Goal: Task Accomplishment & Management: Manage account settings

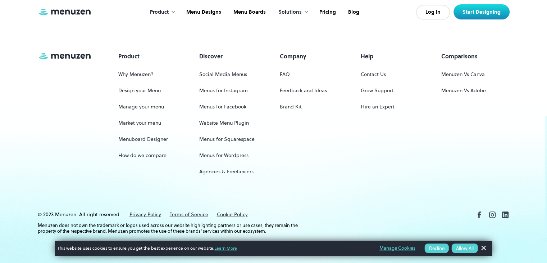
scroll to position [3404, 0]
click at [464, 13] on link "Start Designing" at bounding box center [482, 11] width 56 height 15
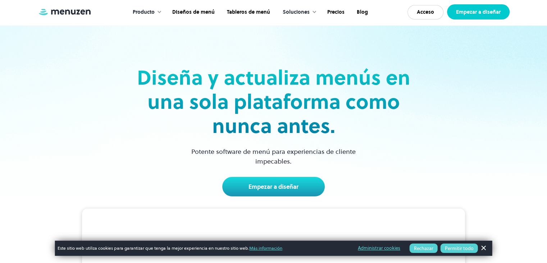
click at [471, 14] on font "Empezar a diseñar" at bounding box center [478, 11] width 45 height 7
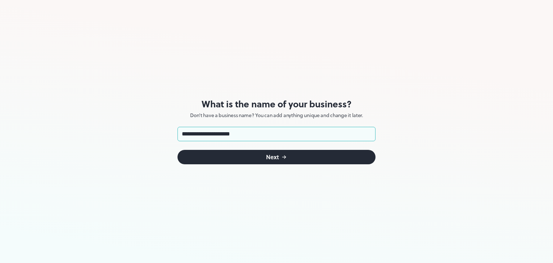
type input "**********"
click at [249, 152] on button "Next" at bounding box center [276, 157] width 198 height 14
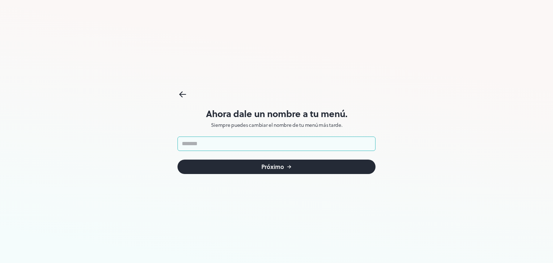
click at [212, 146] on input "text" at bounding box center [276, 143] width 198 height 14
type input "*"
type input "******"
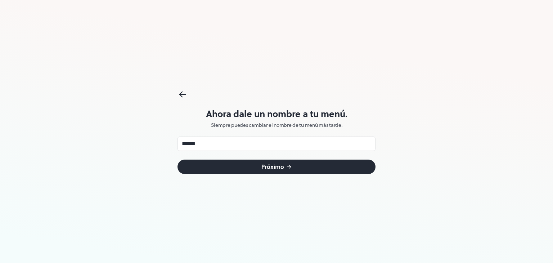
click at [223, 168] on button "Próximo" at bounding box center [276, 166] width 198 height 14
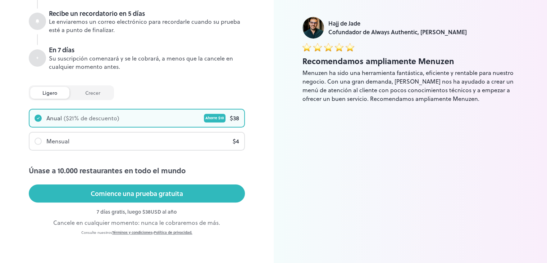
scroll to position [145, 0]
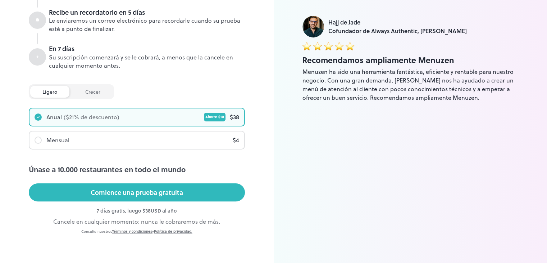
click at [86, 88] on font "crecer" at bounding box center [92, 92] width 15 height 8
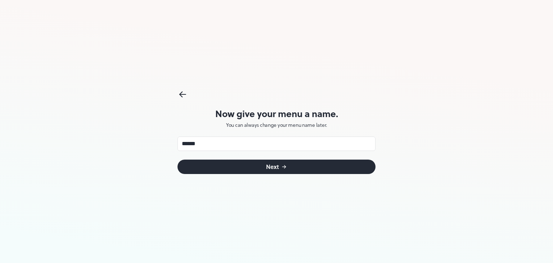
click at [213, 166] on button "Next" at bounding box center [276, 166] width 198 height 14
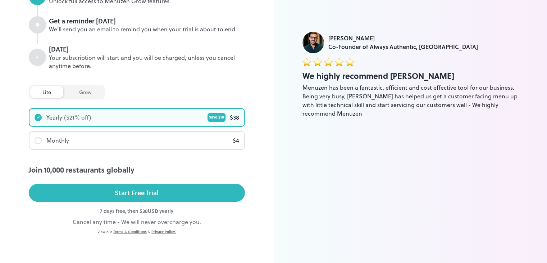
scroll to position [137, 0]
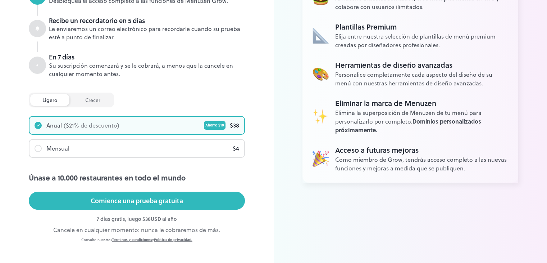
click at [236, 228] on div "Cancele en cualquier momento: nunca le cobraremos de más." at bounding box center [137, 229] width 216 height 9
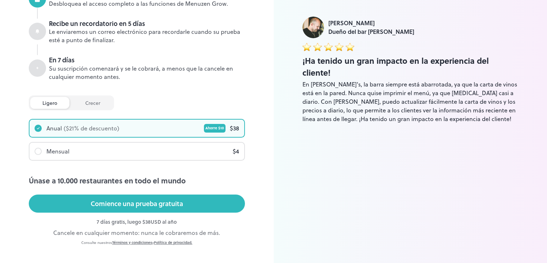
scroll to position [145, 0]
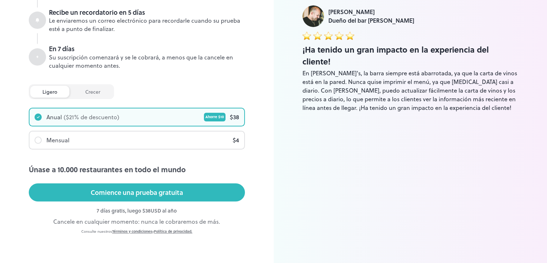
click at [80, 92] on div "crecer" at bounding box center [93, 92] width 40 height 12
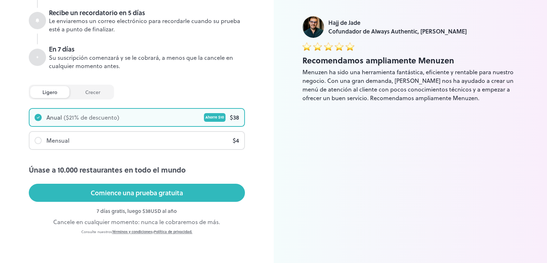
scroll to position [145, 0]
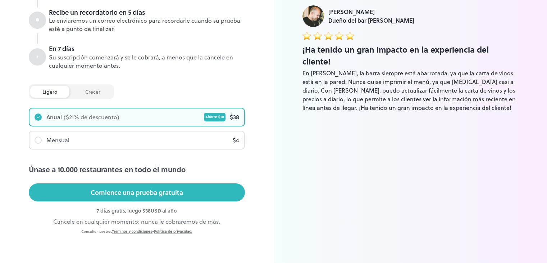
click at [76, 141] on div "Mensual $ 4" at bounding box center [137, 139] width 215 height 17
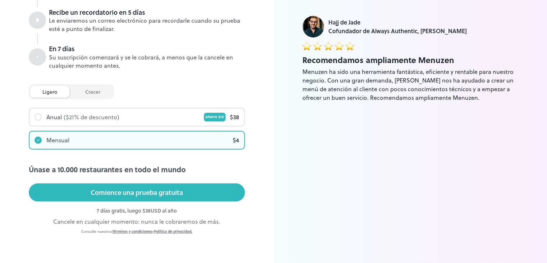
click at [85, 88] on div "crecer" at bounding box center [93, 92] width 40 height 12
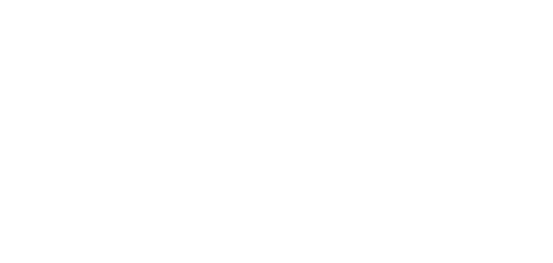
scroll to position [0, 0]
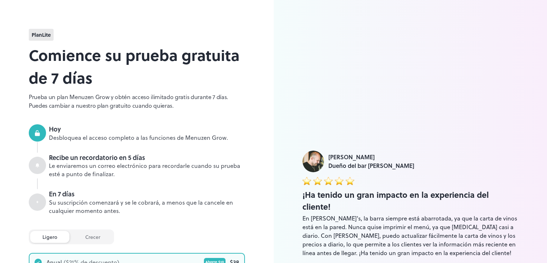
click at [256, 102] on div "Plan Lite Comience su prueba gratuita de 7 días Prueba un plan Menuzen Grow y o…" at bounding box center [137, 204] width 274 height 408
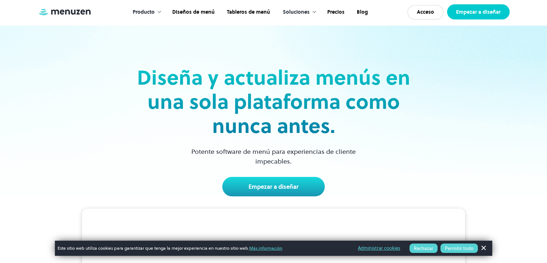
click at [469, 15] on font "Empezar a diseñar" at bounding box center [478, 11] width 45 height 7
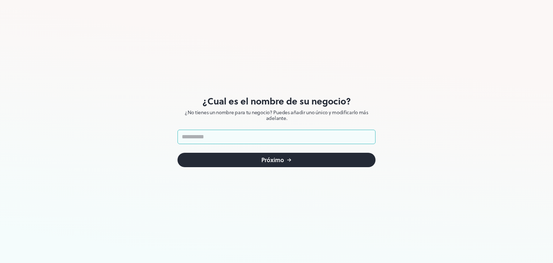
click at [222, 137] on input "text" at bounding box center [276, 137] width 198 height 14
type input "**********"
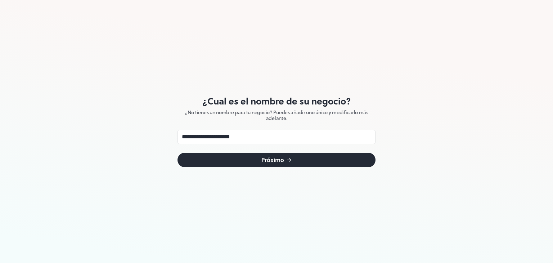
click at [225, 154] on button "Próximo" at bounding box center [276, 160] width 198 height 14
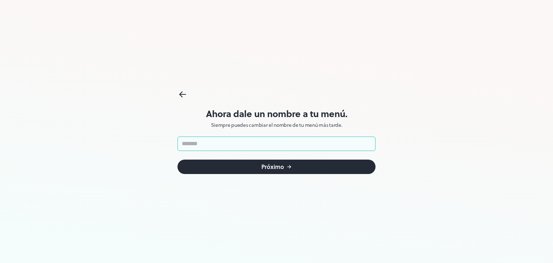
click at [219, 142] on input "text" at bounding box center [276, 143] width 198 height 14
type input "******"
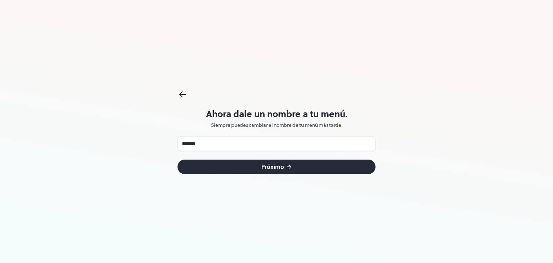
click at [202, 159] on form "****** ​ Próximo" at bounding box center [276, 154] width 198 height 37
click at [202, 161] on button "Próximo" at bounding box center [276, 166] width 198 height 14
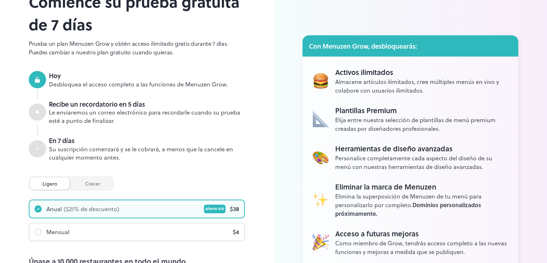
scroll to position [145, 0]
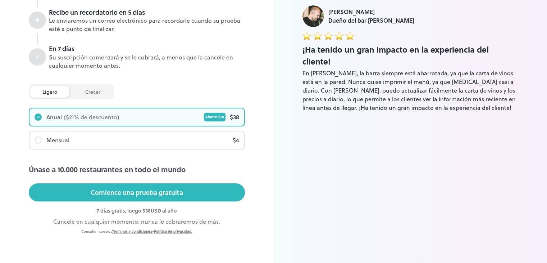
click at [99, 86] on div "crecer" at bounding box center [93, 92] width 40 height 12
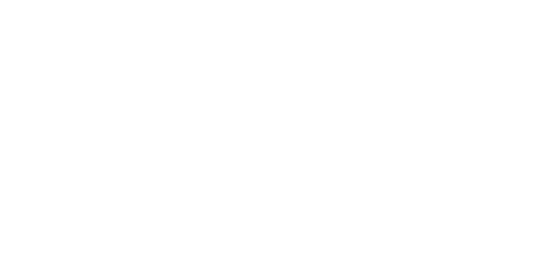
scroll to position [0, 0]
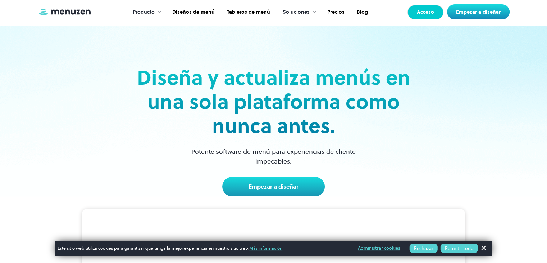
click at [421, 6] on link "Acceso" at bounding box center [426, 12] width 36 height 14
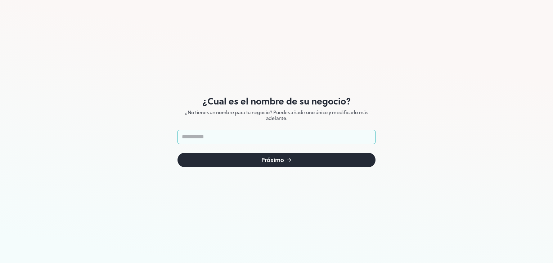
click at [249, 136] on input "text" at bounding box center [276, 137] width 198 height 14
type input "**********"
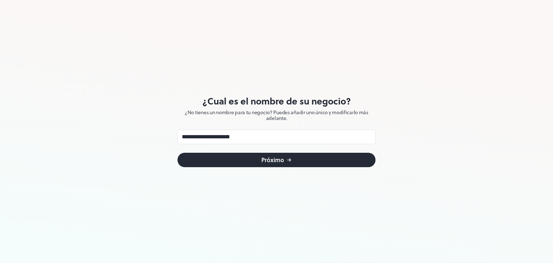
click at [254, 162] on button "Próximo" at bounding box center [276, 160] width 198 height 14
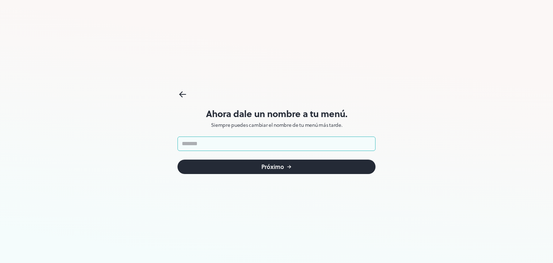
click at [254, 149] on input "text" at bounding box center [276, 143] width 198 height 14
type input "******"
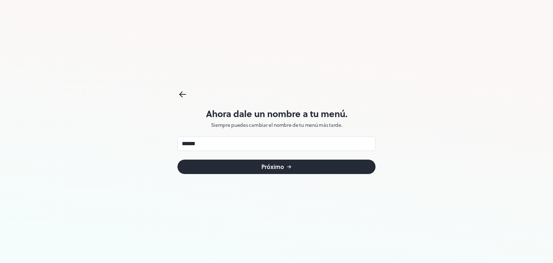
click at [247, 164] on button "Próximo" at bounding box center [276, 166] width 198 height 14
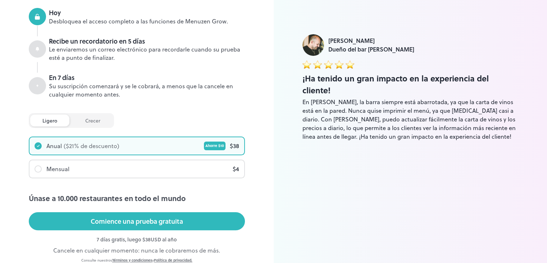
scroll to position [145, 0]
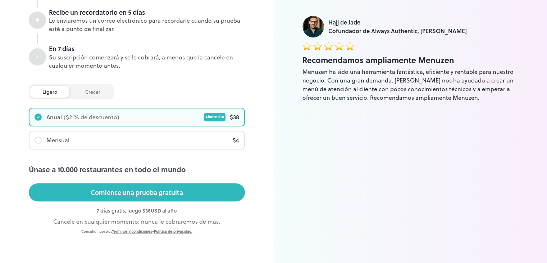
click at [39, 145] on div "Mensual $ 4" at bounding box center [137, 139] width 215 height 17
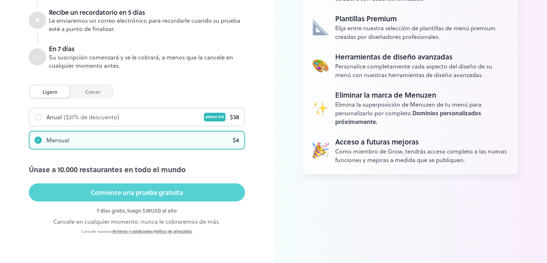
click at [131, 196] on font "Comience una prueba gratuita" at bounding box center [137, 192] width 92 height 10
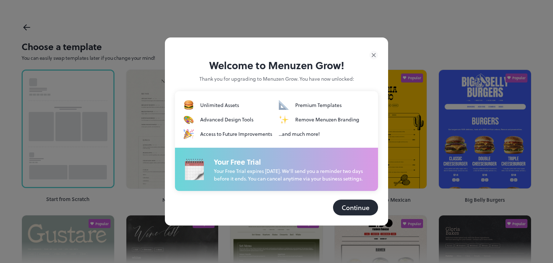
click at [359, 203] on button "Continue" at bounding box center [355, 207] width 45 height 16
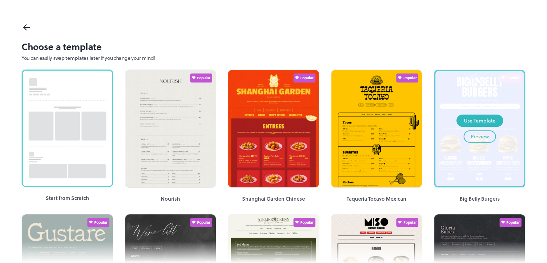
click at [486, 142] on button "Preview" at bounding box center [480, 136] width 32 height 12
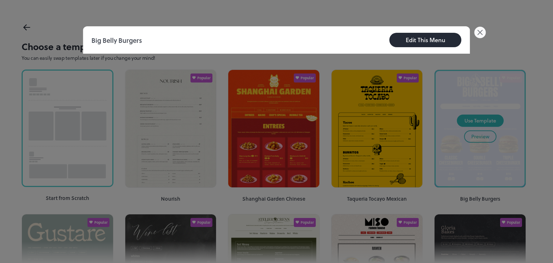
click at [481, 31] on icon at bounding box center [480, 32] width 4 height 4
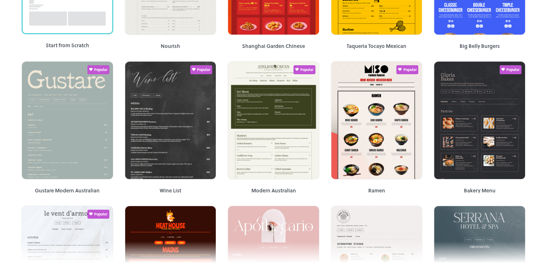
scroll to position [154, 0]
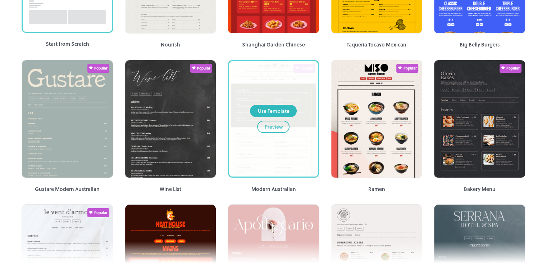
click at [272, 128] on div "Preview" at bounding box center [274, 127] width 18 height 8
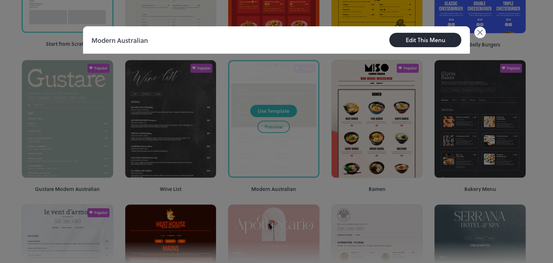
click at [474, 33] on icon at bounding box center [480, 33] width 12 height 12
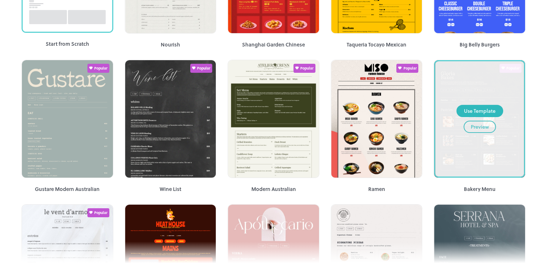
click at [475, 128] on div "Preview" at bounding box center [480, 127] width 18 height 8
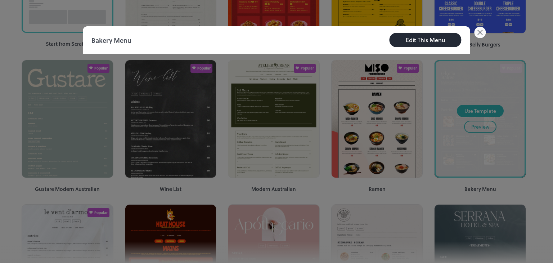
click at [480, 31] on icon at bounding box center [480, 32] width 4 height 4
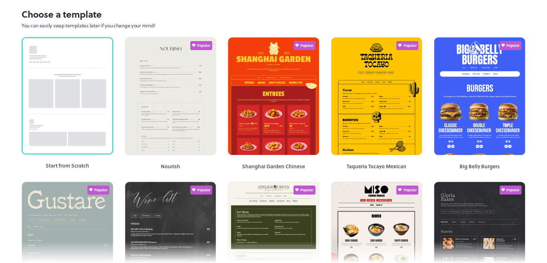
scroll to position [33, 0]
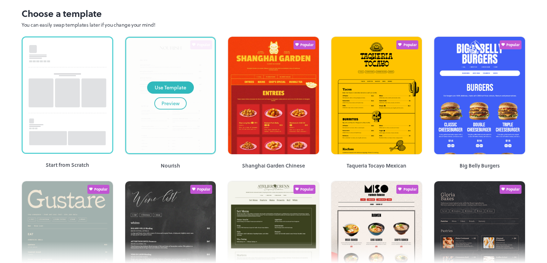
click at [172, 103] on div "Preview" at bounding box center [171, 103] width 18 height 8
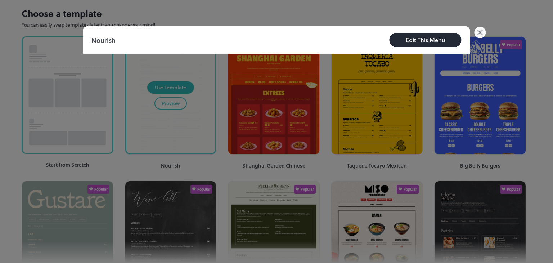
click at [477, 31] on icon at bounding box center [480, 33] width 12 height 12
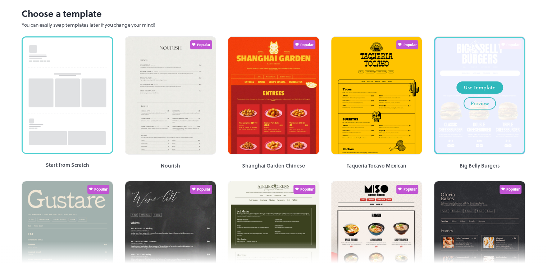
click at [479, 106] on div "Preview" at bounding box center [480, 103] width 18 height 8
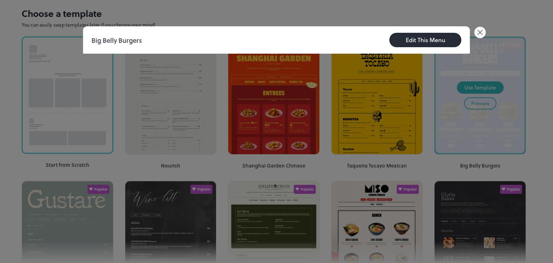
click at [478, 33] on icon at bounding box center [480, 33] width 12 height 12
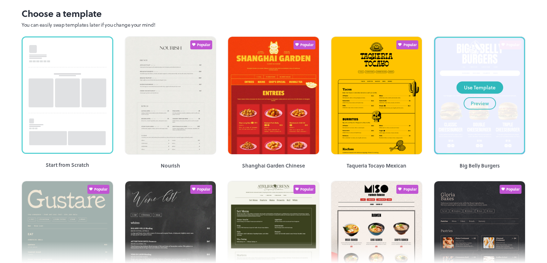
click at [471, 101] on div "Preview" at bounding box center [480, 103] width 18 height 8
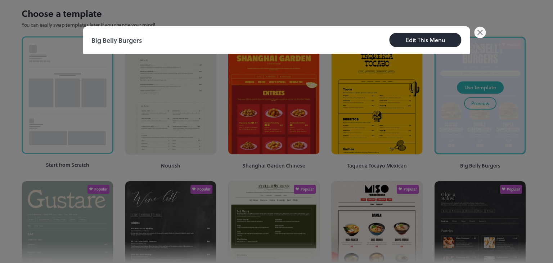
click at [480, 33] on icon at bounding box center [480, 33] width 12 height 12
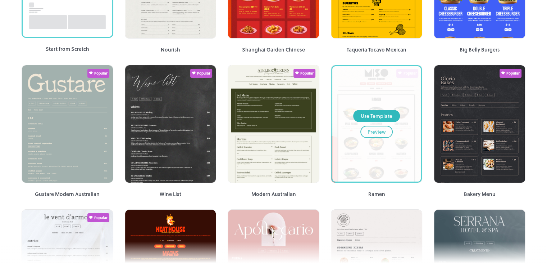
scroll to position [149, 0]
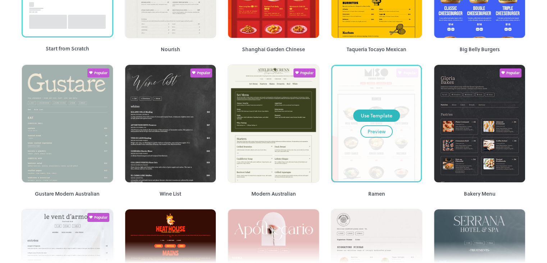
click at [367, 135] on button "Preview" at bounding box center [377, 131] width 32 height 12
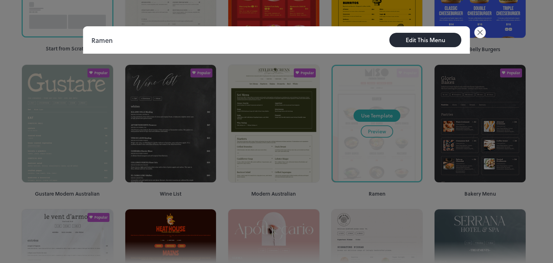
click at [424, 39] on div "Edit This Menu" at bounding box center [426, 40] width 40 height 9
click at [406, 41] on div "Edit This Menu" at bounding box center [426, 40] width 40 height 9
click at [412, 41] on div "Edit This Menu" at bounding box center [426, 40] width 40 height 9
click at [446, 35] on button "Edit This Menu" at bounding box center [425, 40] width 72 height 14
click at [479, 33] on icon at bounding box center [480, 33] width 12 height 12
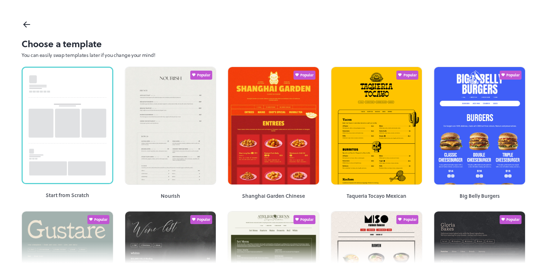
scroll to position [0, 0]
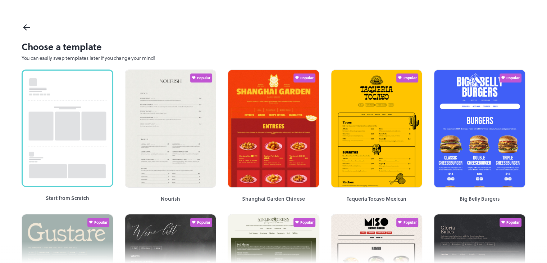
click at [26, 27] on icon at bounding box center [27, 27] width 6 height 0
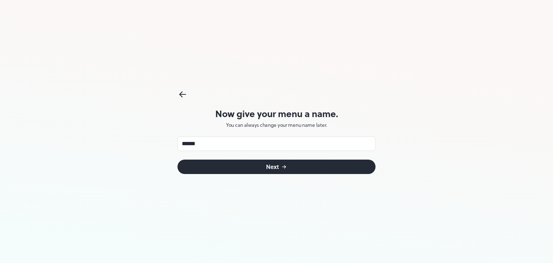
click at [195, 173] on button "Next" at bounding box center [276, 166] width 198 height 14
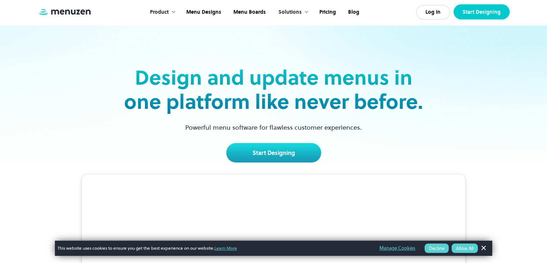
click at [471, 9] on link "Start Designing" at bounding box center [482, 11] width 56 height 15
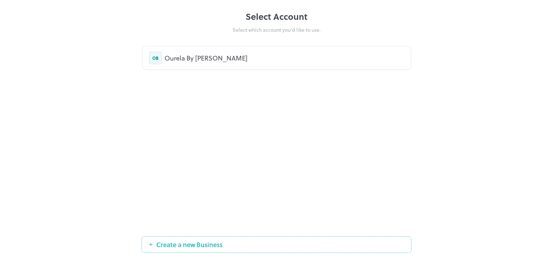
click at [157, 60] on div "OB" at bounding box center [155, 57] width 13 height 13
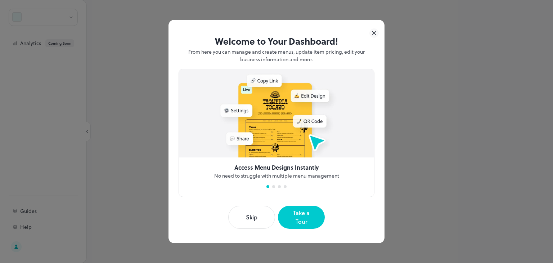
click at [181, 55] on p "From here you can manage and create menus, update item pricing, edit your busin…" at bounding box center [277, 55] width 196 height 15
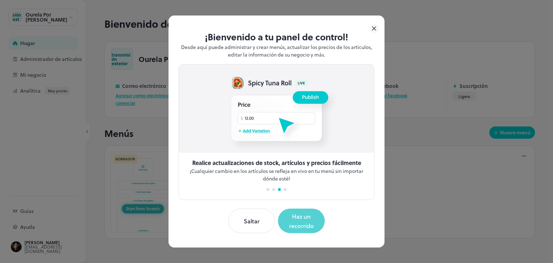
click at [293, 211] on font "Haz un recorrido" at bounding box center [301, 220] width 30 height 19
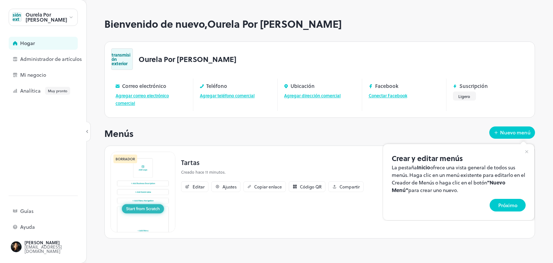
click at [246, 138] on div at bounding box center [276, 131] width 553 height 263
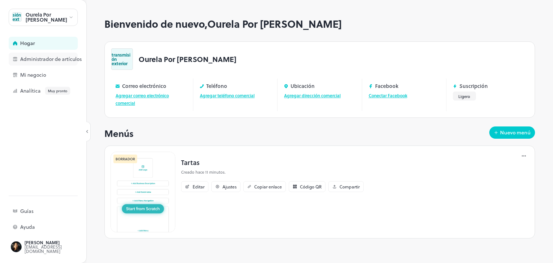
click at [42, 58] on font "Administrador de artículos" at bounding box center [51, 59] width 62 height 8
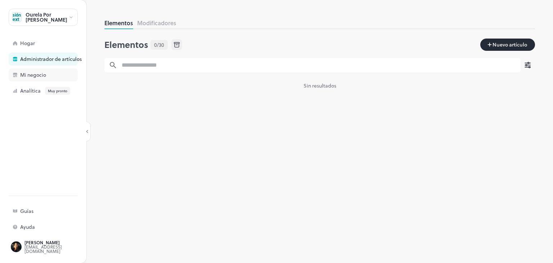
click at [40, 71] on font "Mi negocio" at bounding box center [33, 75] width 26 height 8
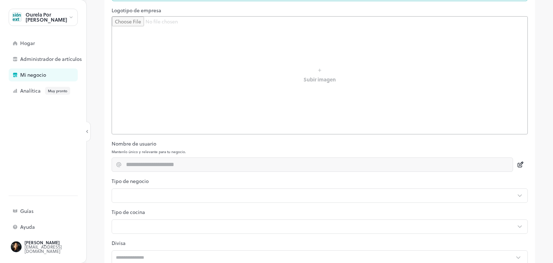
scroll to position [154, 0]
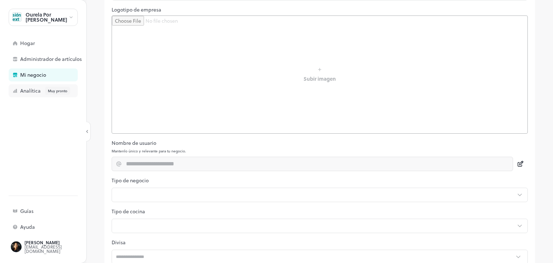
click at [29, 86] on div "Analítica Muy pronto" at bounding box center [43, 90] width 69 height 13
click at [39, 48] on div "Hogar" at bounding box center [43, 43] width 69 height 13
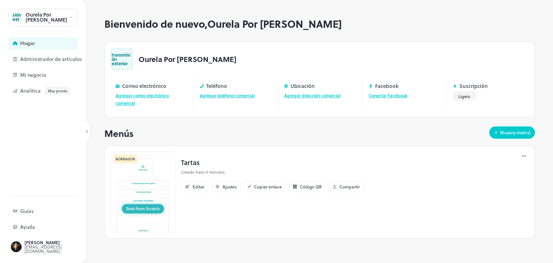
click at [144, 211] on img at bounding box center [142, 192] width 65 height 81
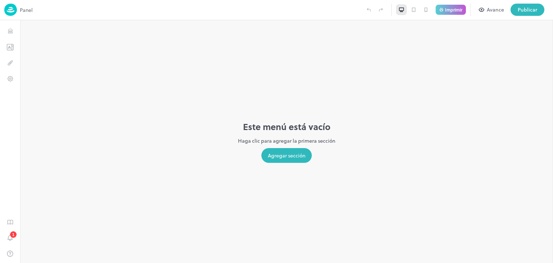
click at [276, 159] on div "Agregar sección" at bounding box center [286, 155] width 50 height 15
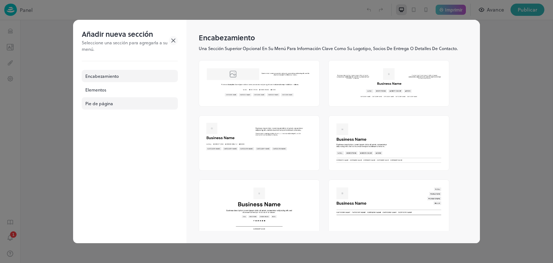
click at [134, 97] on div "Pie de página" at bounding box center [130, 103] width 96 height 12
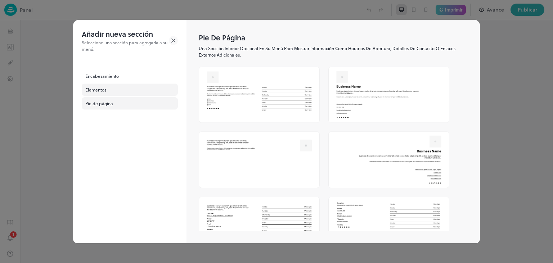
click at [119, 95] on div "Elementos" at bounding box center [130, 90] width 96 height 12
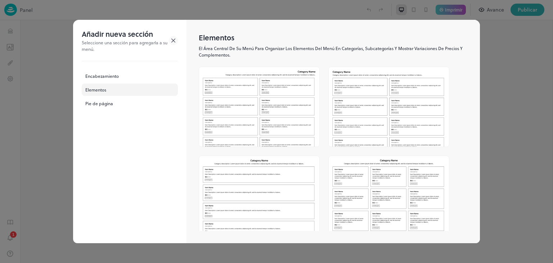
click at [508, 48] on div at bounding box center [276, 131] width 553 height 263
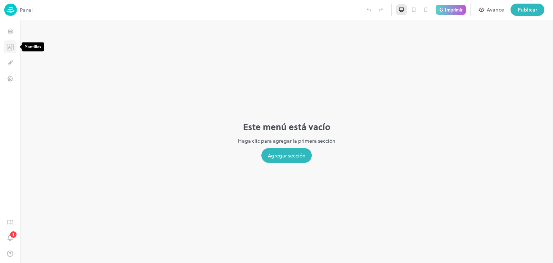
click at [10, 48] on icon "Plantillas" at bounding box center [9, 47] width 7 height 7
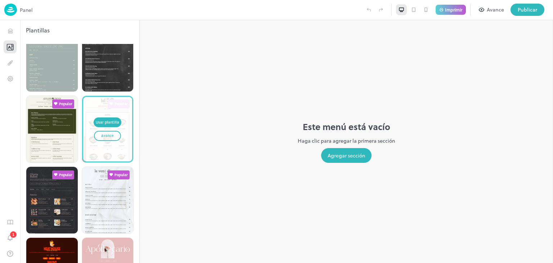
scroll to position [182, 0]
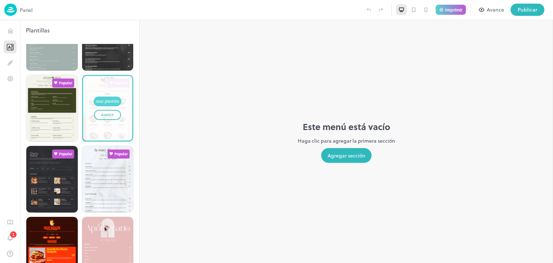
click at [98, 99] on font "Usar plantilla" at bounding box center [107, 101] width 23 height 5
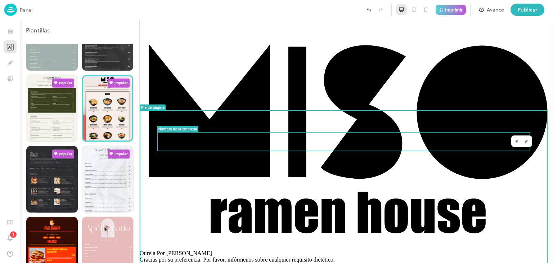
click at [212, 250] on font "Ourela Por Clara Candal" at bounding box center [176, 253] width 72 height 6
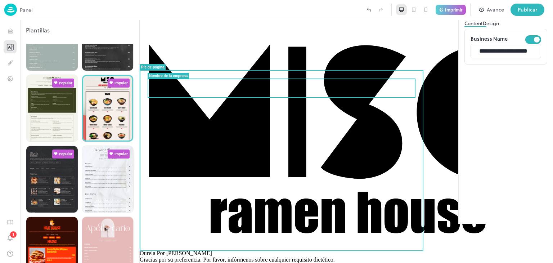
click at [212, 250] on font "Ourela Por Clara Candal" at bounding box center [176, 253] width 72 height 6
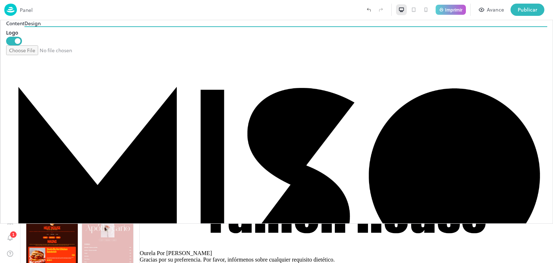
click at [270, 44] on img at bounding box center [346, 135] width 413 height 230
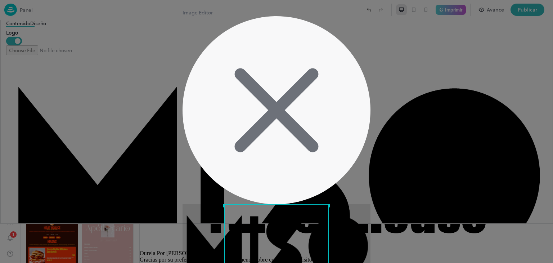
click at [261, 204] on div "Use the arrow keys to move the crop selection area" at bounding box center [276, 256] width 104 height 104
click at [361, 51] on icon at bounding box center [276, 110] width 188 height 188
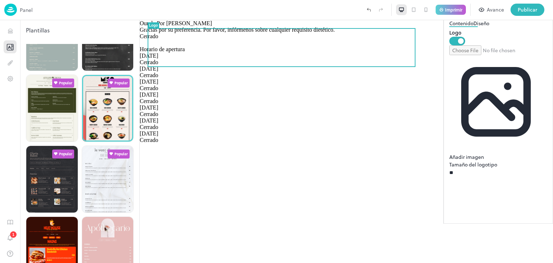
click at [477, 55] on input "file" at bounding box center [498, 50] width 98 height 10
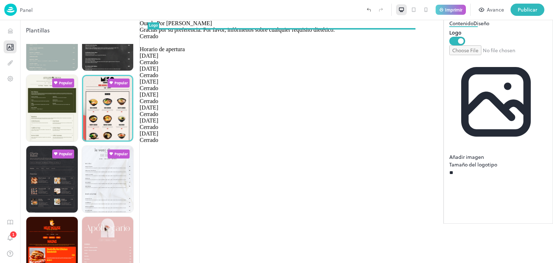
type input "**********"
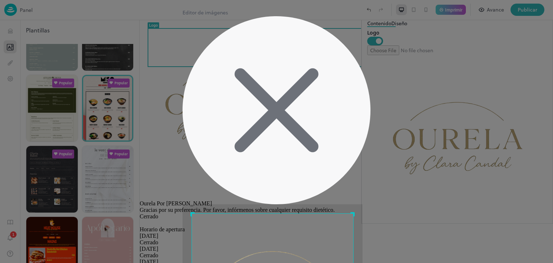
scroll to position [53, 0]
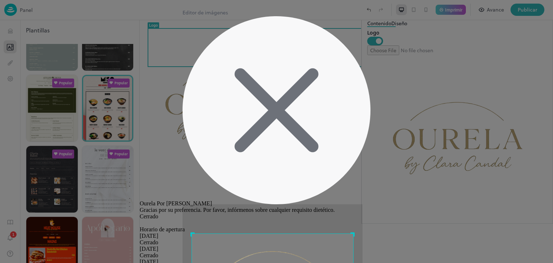
click at [353, 45] on icon at bounding box center [276, 110] width 188 height 188
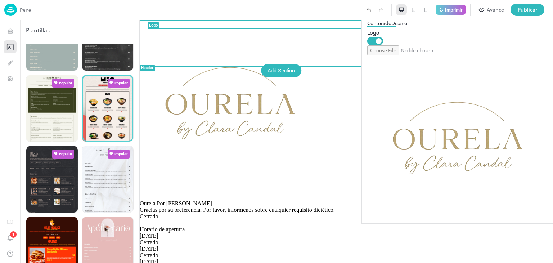
click at [288, 46] on img at bounding box center [230, 110] width 180 height 180
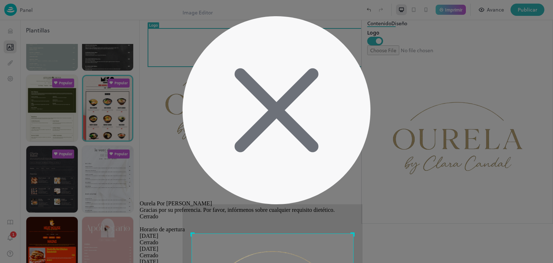
scroll to position [47, 0]
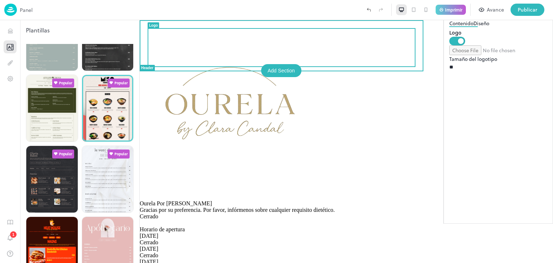
click at [278, 51] on img at bounding box center [230, 110] width 180 height 180
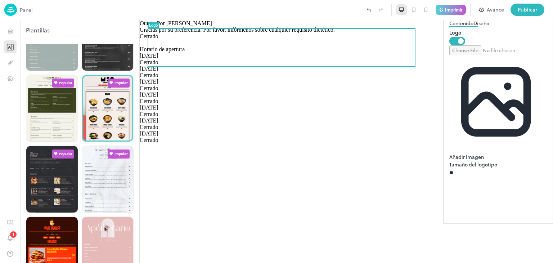
click at [486, 55] on input "file" at bounding box center [498, 50] width 98 height 10
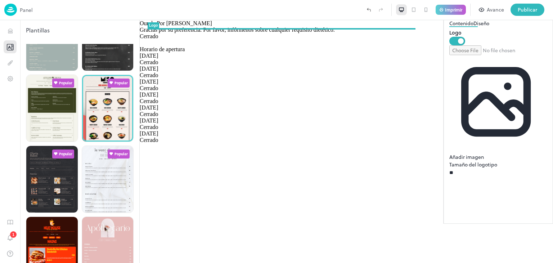
type input "**********"
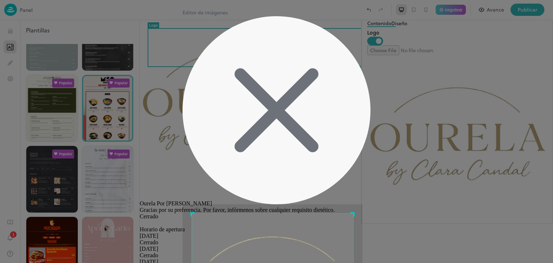
scroll to position [53, 0]
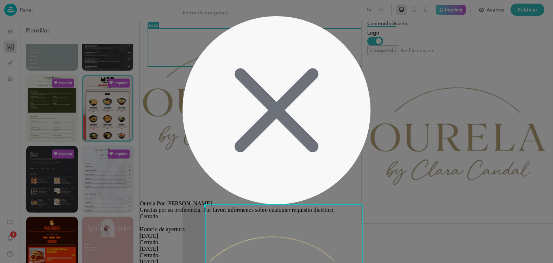
click at [360, 88] on div "Editor de imágenes Proporción de cultivo 1:1 4:3 3:4 Costumbre Cancelar Aplicar" at bounding box center [276, 209] width 188 height 400
click at [185, 84] on div "Editor de imágenes Proporción de cultivo 1:1 4:3 3:4 Costumbre Cancelar Aplicar" at bounding box center [276, 209] width 188 height 400
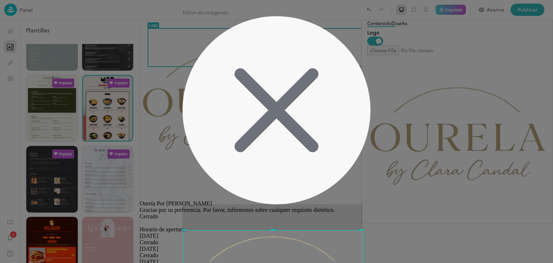
click at [268, 229] on div "Utilice las teclas de flecha para mover el área de selección de recorte" at bounding box center [270, 230] width 179 height 2
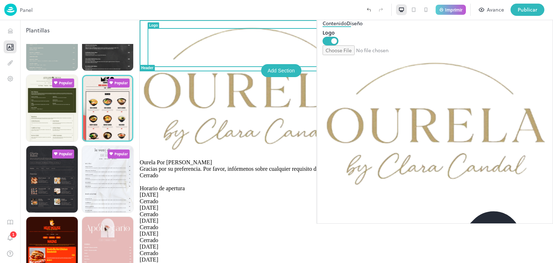
click at [284, 47] on img at bounding box center [252, 89] width 225 height 139
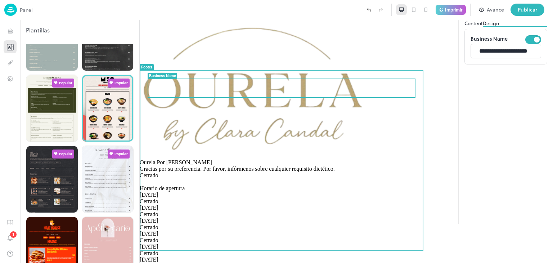
click at [396, 159] on div "Ourela Por Clara Candal" at bounding box center [346, 162] width 413 height 6
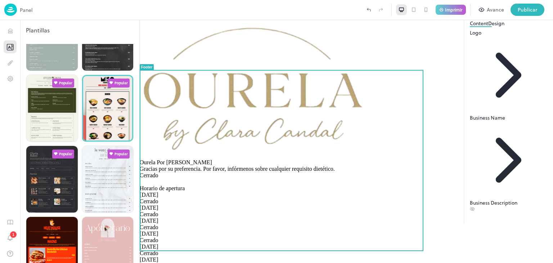
click at [349, 159] on div "Ourela Por Clara Candal Gracias por su preferencia. Por favor, infórmenos sobre…" at bounding box center [346, 165] width 413 height 13
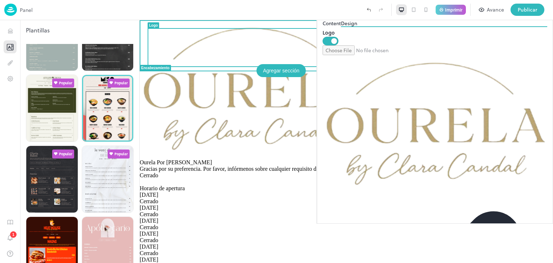
click at [375, 54] on div at bounding box center [346, 89] width 413 height 139
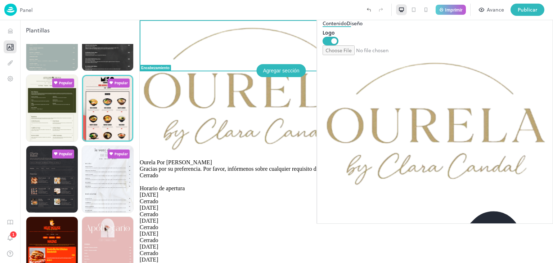
click at [419, 55] on div at bounding box center [346, 89] width 413 height 139
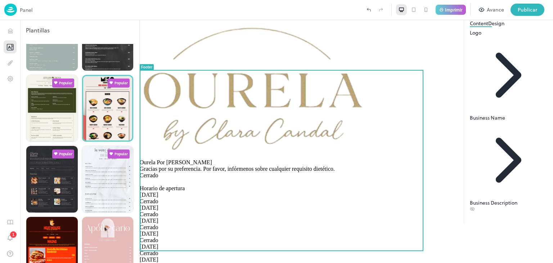
click at [222, 172] on div at bounding box center [346, 172] width 413 height 0
click at [211, 257] on div "Ourela Por Clara Candal Gracias por su preferencia. Por favor, infórmenos sobre…" at bounding box center [346, 151] width 413 height 262
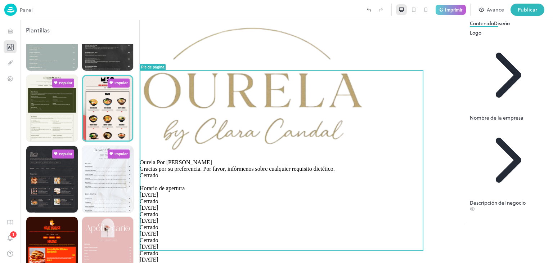
click at [494, 27] on font "Diseño" at bounding box center [502, 23] width 16 height 8
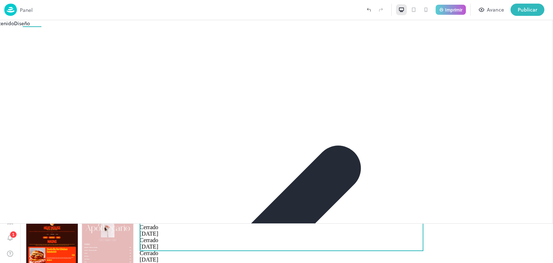
scroll to position [101, 0]
click at [0, 8] on div at bounding box center [0, 8] width 0 height 0
click at [475, 11] on div at bounding box center [276, 11] width 553 height 0
click at [473, 11] on div at bounding box center [276, 11] width 553 height 0
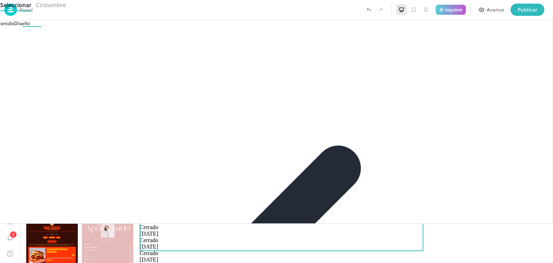
click at [502, 146] on div at bounding box center [276, 131] width 553 height 263
click at [14, 27] on font "Contenido" at bounding box center [2, 23] width 24 height 8
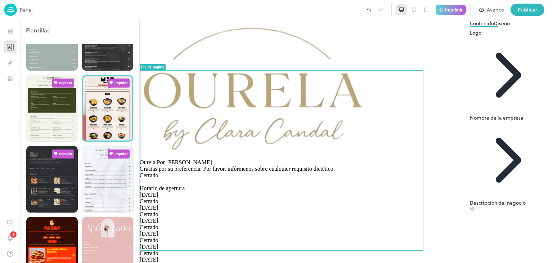
click at [470, 114] on font "Nombre de la empresa" at bounding box center [497, 118] width 54 height 8
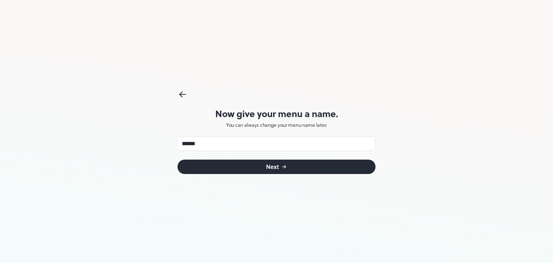
click at [226, 171] on button "Next" at bounding box center [276, 166] width 198 height 14
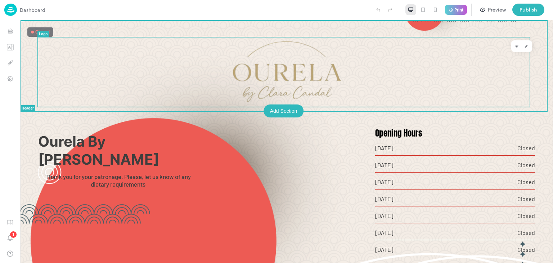
scroll to position [9, 0]
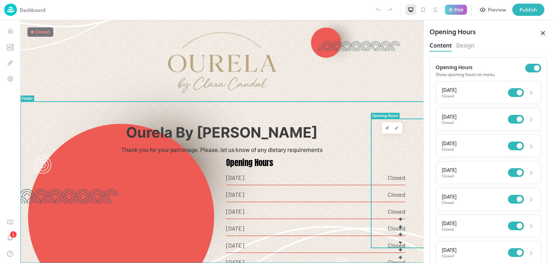
click at [405, 158] on div "Opening Hours" at bounding box center [315, 163] width 179 height 10
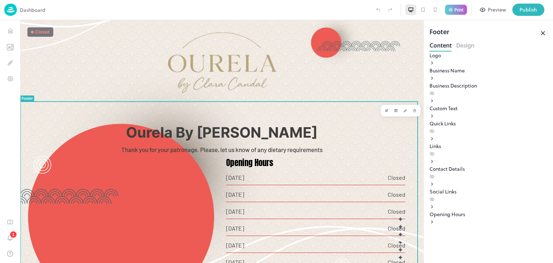
click at [147, 197] on div at bounding box center [128, 226] width 188 height 137
click at [103, 228] on div at bounding box center [128, 226] width 188 height 137
click at [151, 217] on div at bounding box center [128, 226] width 188 height 137
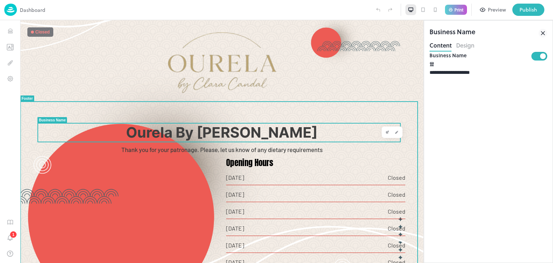
click at [215, 136] on span "Ourela By [PERSON_NAME]" at bounding box center [221, 132] width 191 height 18
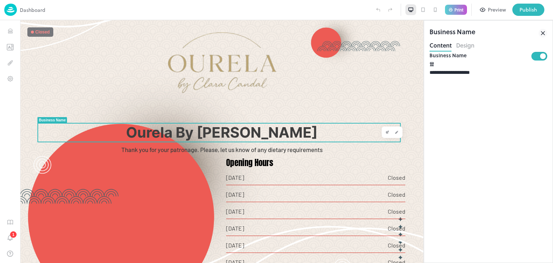
click at [463, 39] on div "Business Name" at bounding box center [452, 33] width 46 height 13
click at [462, 42] on button "Design" at bounding box center [465, 45] width 18 height 10
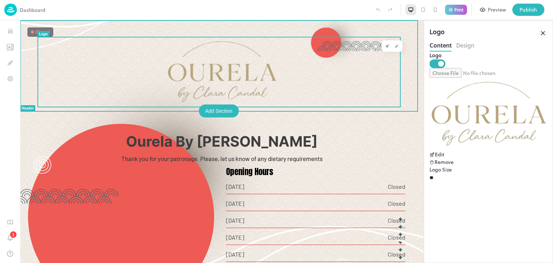
click at [114, 67] on div at bounding box center [221, 71] width 367 height 69
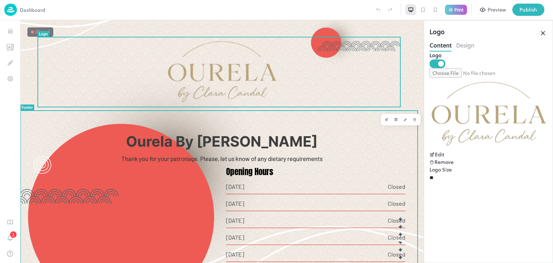
click at [143, 182] on div at bounding box center [128, 235] width 188 height 137
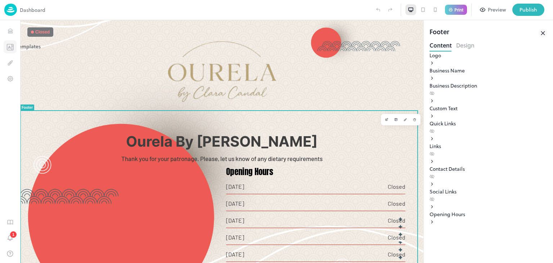
click at [8, 48] on icon "Templates" at bounding box center [9, 47] width 7 height 7
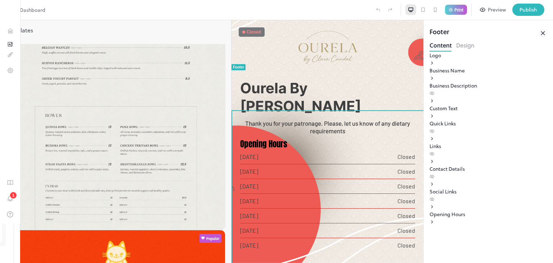
scroll to position [99, 0]
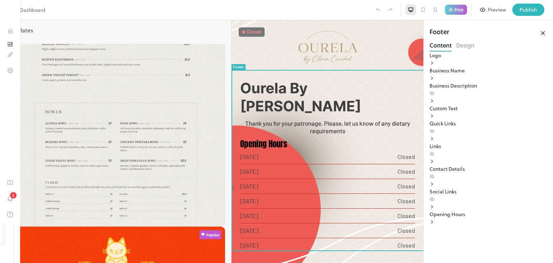
click at [434, 103] on icon at bounding box center [431, 100] width 5 height 5
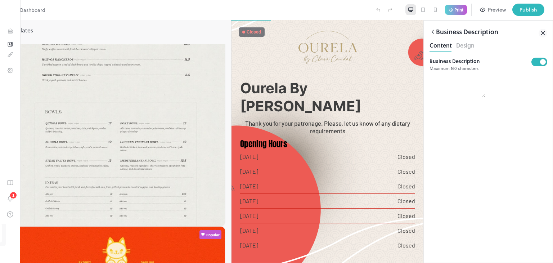
click at [432, 31] on icon at bounding box center [433, 31] width 2 height 3
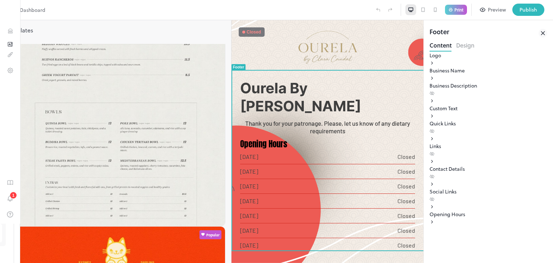
click at [466, 48] on button "Design" at bounding box center [465, 45] width 18 height 10
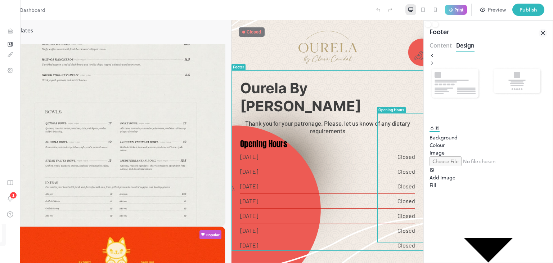
click at [397, 182] on span "[DATE]" at bounding box center [318, 185] width 157 height 7
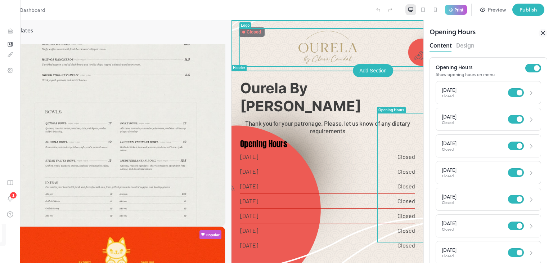
click at [415, 59] on div at bounding box center [327, 47] width 175 height 37
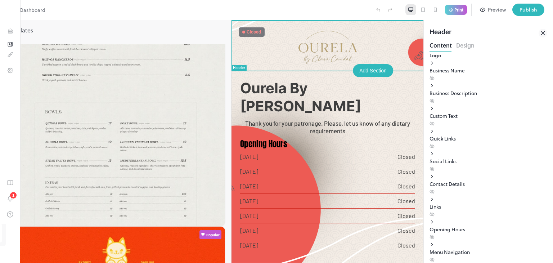
click at [423, 57] on div at bounding box center [327, 45] width 192 height 50
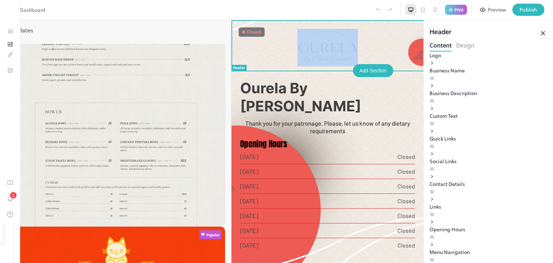
click at [423, 57] on div at bounding box center [327, 45] width 192 height 50
click at [419, 57] on div at bounding box center [327, 47] width 184 height 46
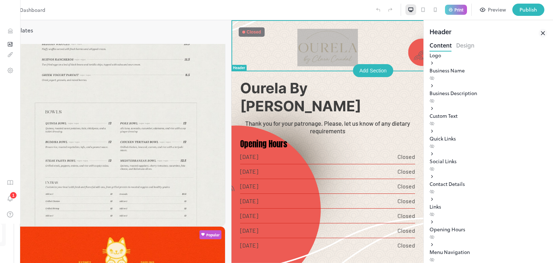
click at [443, 82] on div "Business Name" at bounding box center [488, 74] width 118 height 15
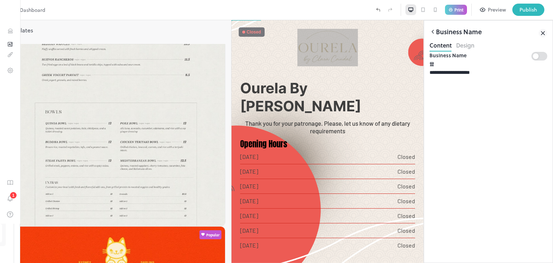
click at [435, 31] on icon at bounding box center [432, 31] width 6 height 6
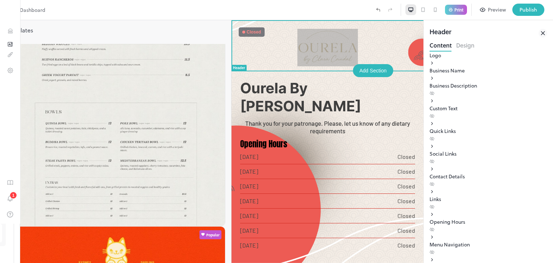
click at [442, 97] on div "Business Description" at bounding box center [488, 89] width 118 height 15
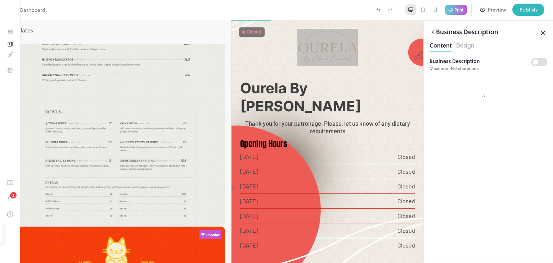
click at [446, 93] on textarea at bounding box center [457, 84] width 56 height 26
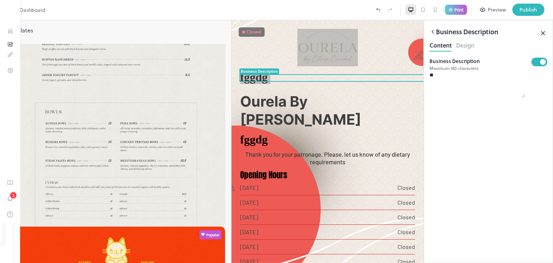
type textarea "*"
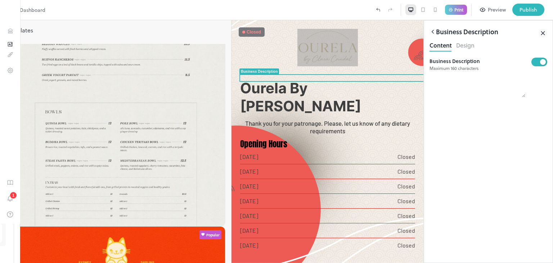
click at [432, 32] on icon at bounding box center [433, 31] width 2 height 3
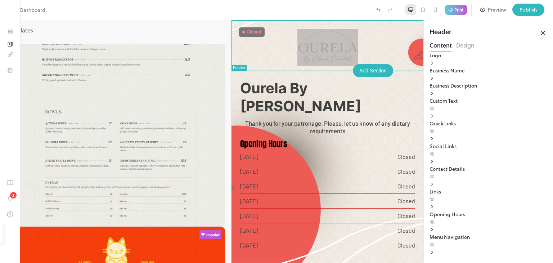
scroll to position [15, 0]
click at [442, 156] on div "Social Links" at bounding box center [488, 153] width 118 height 23
click at [543, 30] on icon at bounding box center [542, 33] width 9 height 9
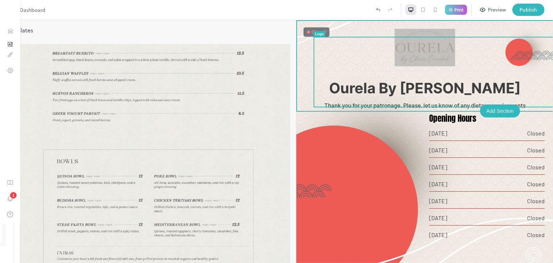
scroll to position [48, 0]
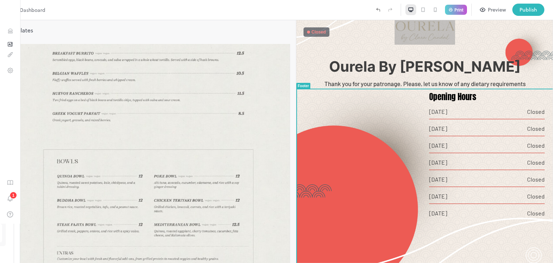
scroll to position [0, 0]
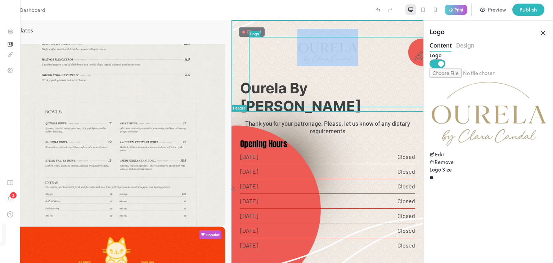
click at [357, 66] on img at bounding box center [327, 47] width 60 height 37
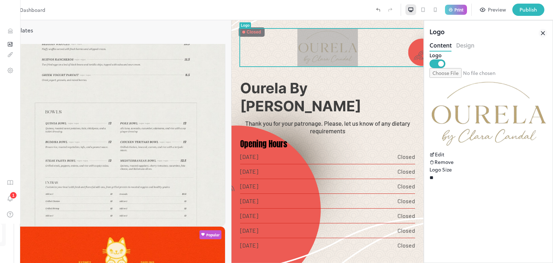
click at [464, 45] on button "Design" at bounding box center [465, 45] width 18 height 10
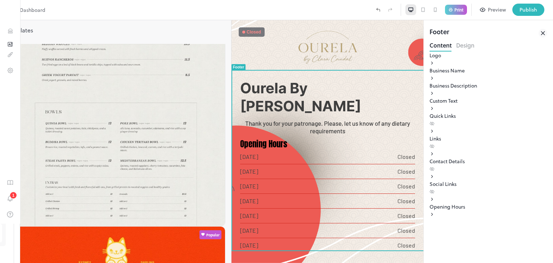
click at [375, 150] on div "Closed Closed Opening Hours Monday Closed Tuesday Closed Wednesday Closed Thurs…" at bounding box center [327, 198] width 184 height 118
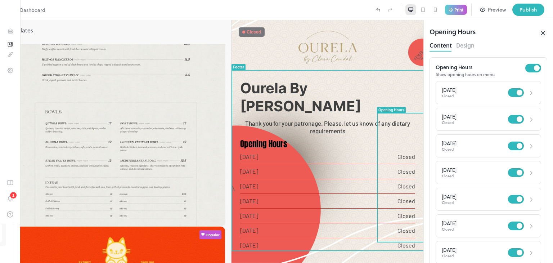
click at [382, 168] on span "[DATE]" at bounding box center [318, 171] width 157 height 7
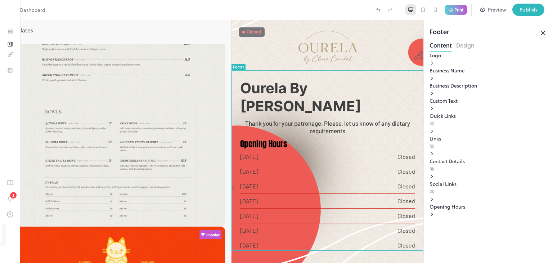
click at [284, 139] on div at bounding box center [327, 139] width 184 height 0
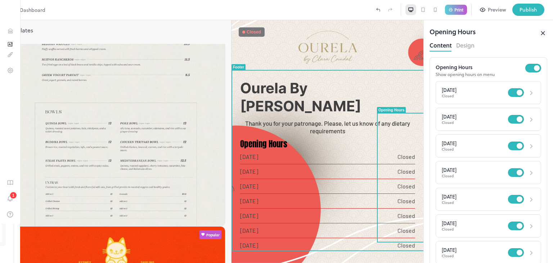
click at [247, 32] on div "Closed" at bounding box center [253, 32] width 14 height 5
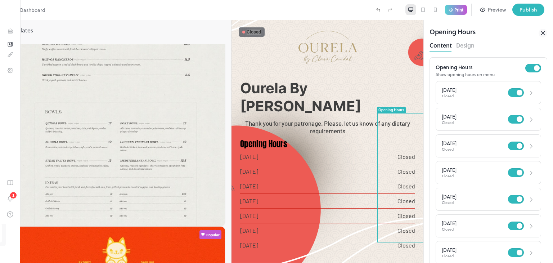
click at [544, 36] on icon at bounding box center [542, 33] width 9 height 9
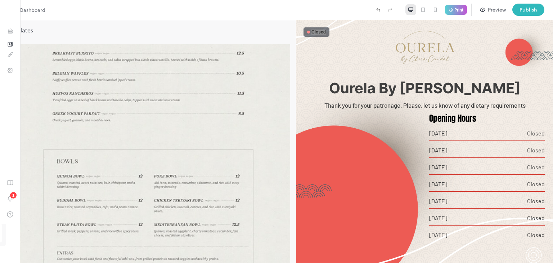
click at [422, 10] on icon at bounding box center [423, 10] width 6 height 6
click at [435, 10] on icon at bounding box center [435, 10] width 6 height 6
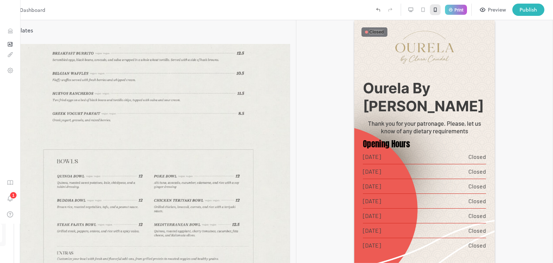
click at [409, 5] on div at bounding box center [410, 9] width 11 height 11
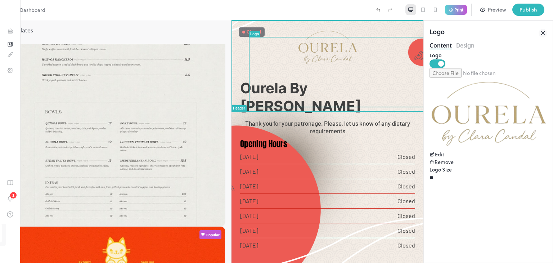
click at [415, 44] on div at bounding box center [327, 47] width 175 height 37
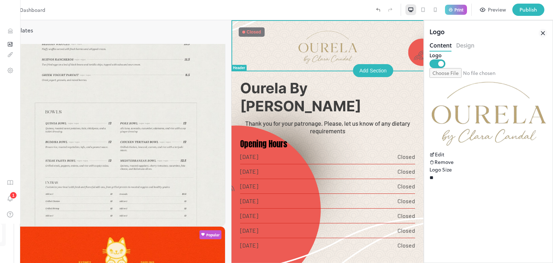
click at [423, 49] on div at bounding box center [327, 45] width 192 height 50
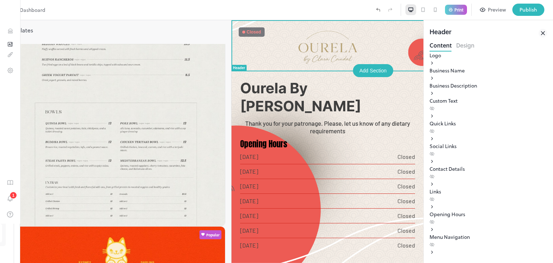
scroll to position [15, 0]
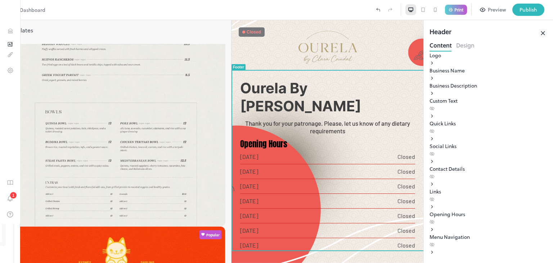
click at [347, 139] on div at bounding box center [327, 139] width 184 height 0
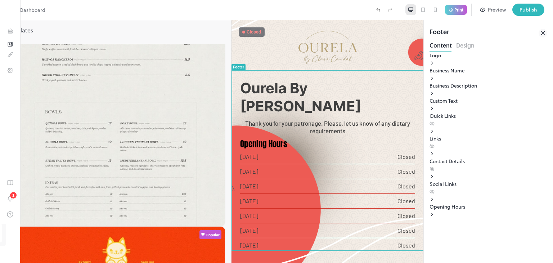
click at [538, 32] on div "Footer" at bounding box center [488, 33] width 118 height 13
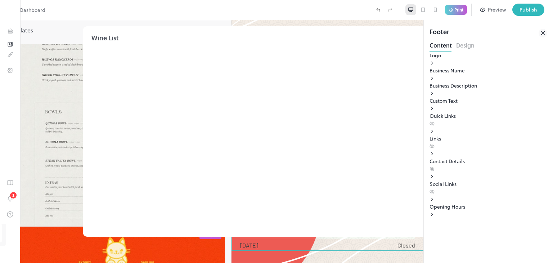
click at [481, 37] on icon at bounding box center [480, 33] width 12 height 12
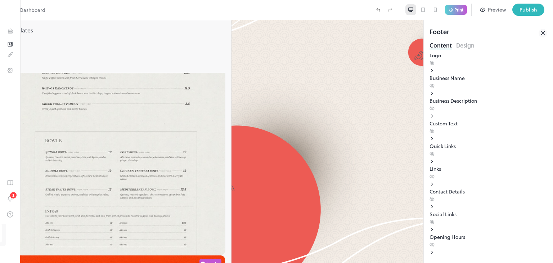
type input "**********"
type input "********"
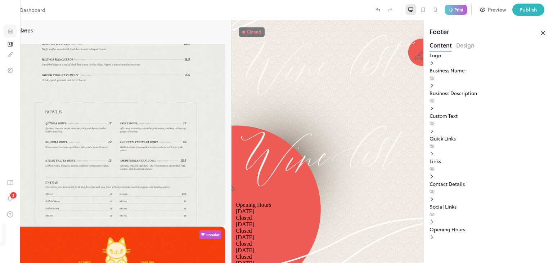
click at [9, 32] on icon "Items" at bounding box center [10, 31] width 7 height 7
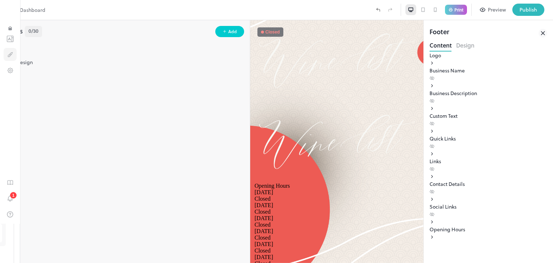
click at [6, 61] on button "Design" at bounding box center [10, 54] width 13 height 13
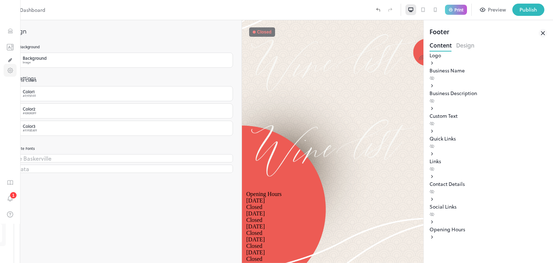
click at [8, 73] on icon "Settings" at bounding box center [10, 70] width 5 height 5
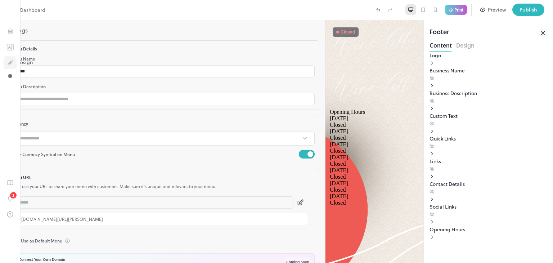
click at [7, 58] on button "Design" at bounding box center [10, 62] width 13 height 13
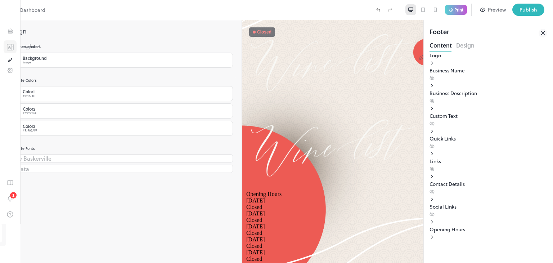
click at [9, 45] on icon "Templates" at bounding box center [9, 47] width 7 height 7
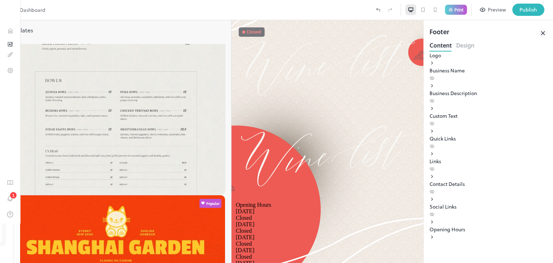
scroll to position [138, 0]
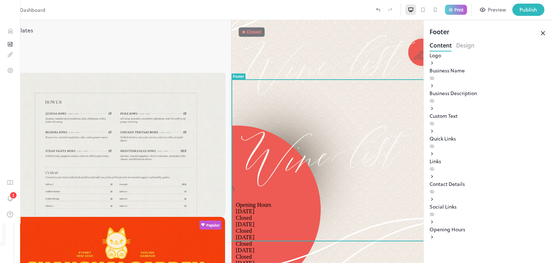
type input "******"
type input "*****"
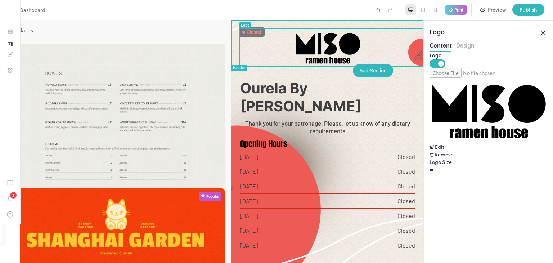
click at [361, 47] on img at bounding box center [327, 47] width 67 height 37
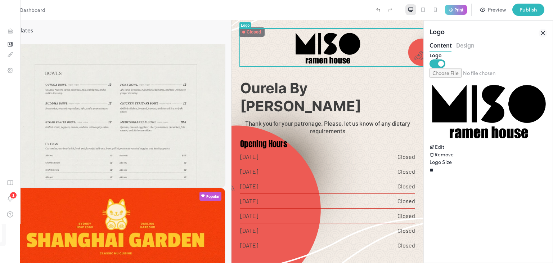
click at [24, 8] on p "Dashboard" at bounding box center [33, 10] width 26 height 8
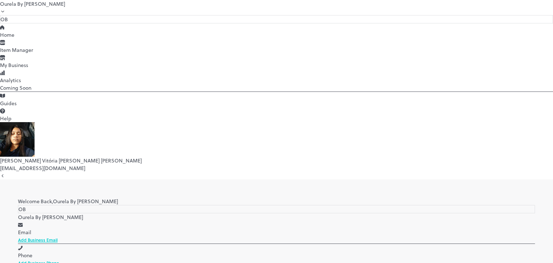
type input "******"
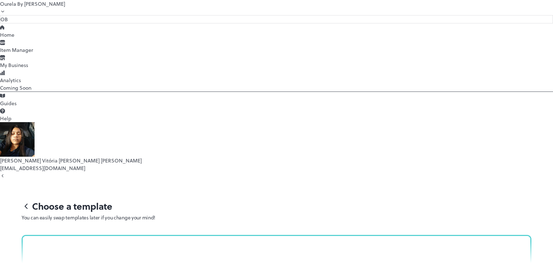
scroll to position [64, 0]
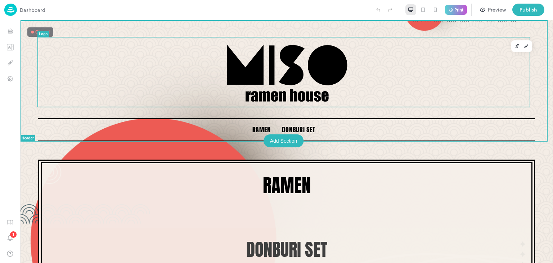
click at [277, 66] on img at bounding box center [286, 71] width 125 height 69
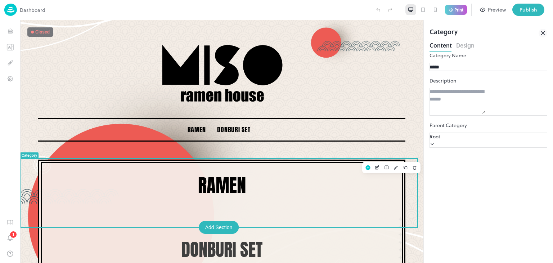
click at [212, 179] on p "Ramen" at bounding box center [222, 185] width 342 height 23
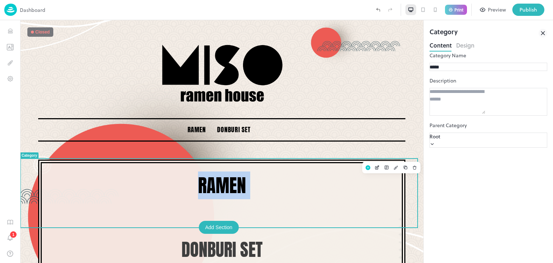
click at [302, 144] on div "Ramen" at bounding box center [221, 184] width 403 height 86
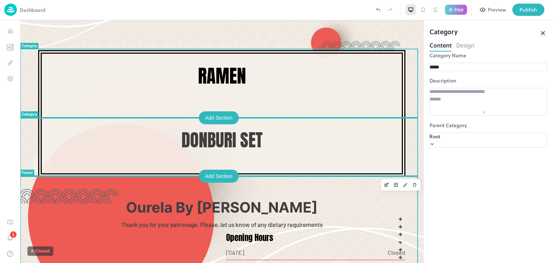
scroll to position [110, 0]
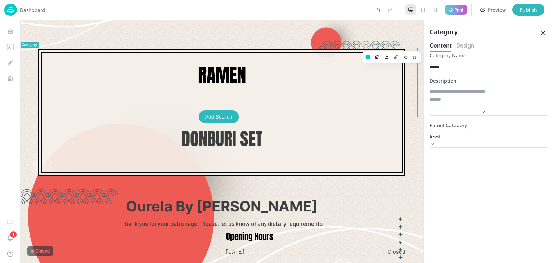
click at [432, 8] on div at bounding box center [435, 9] width 11 height 11
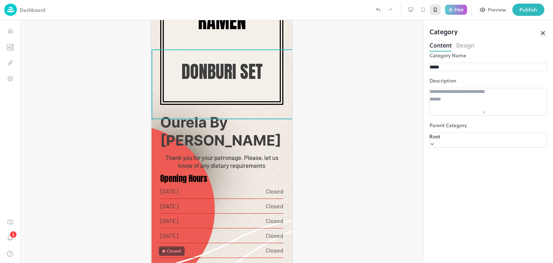
scroll to position [108, 0]
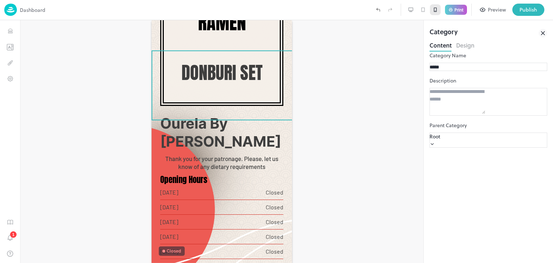
click at [412, 9] on icon at bounding box center [411, 9] width 4 height 3
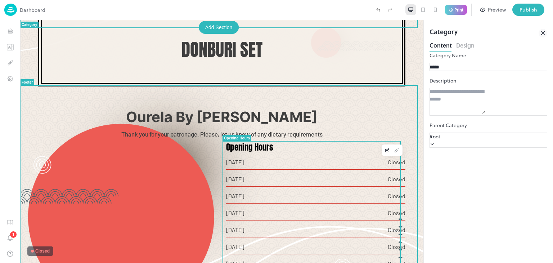
scroll to position [204, 0]
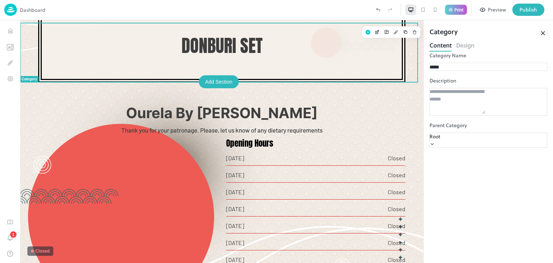
click at [200, 55] on p "Donburi Set" at bounding box center [222, 46] width 342 height 22
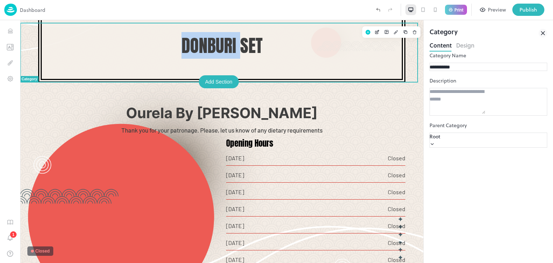
click at [200, 55] on p "Donburi Set" at bounding box center [222, 46] width 342 height 22
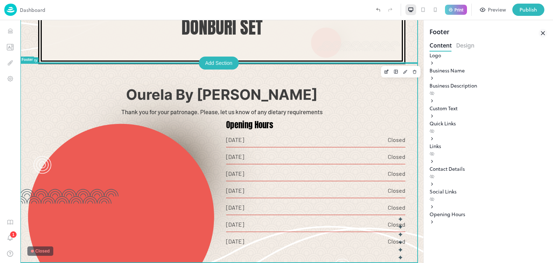
click at [169, 172] on div at bounding box center [128, 188] width 188 height 137
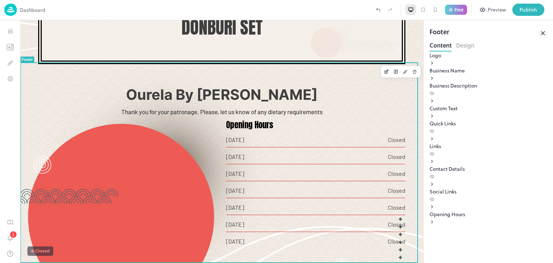
click at [169, 172] on div at bounding box center [128, 188] width 188 height 137
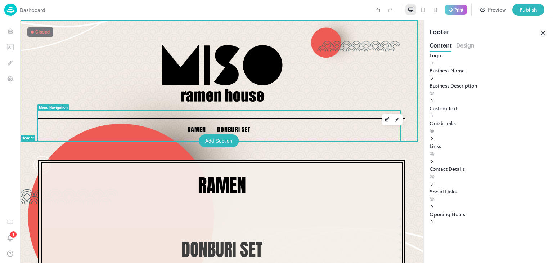
click at [191, 130] on span "Ramen" at bounding box center [197, 130] width 18 height 10
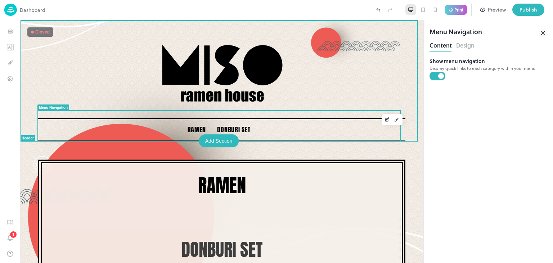
click at [191, 130] on span "Ramen" at bounding box center [197, 130] width 18 height 10
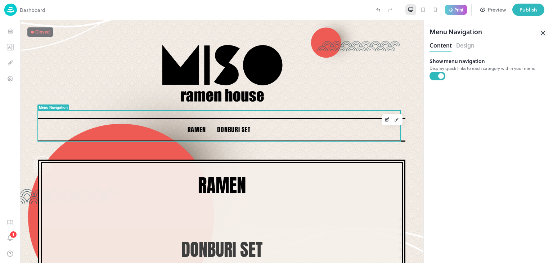
click at [450, 65] on p "Show menu navigation" at bounding box center [488, 61] width 118 height 8
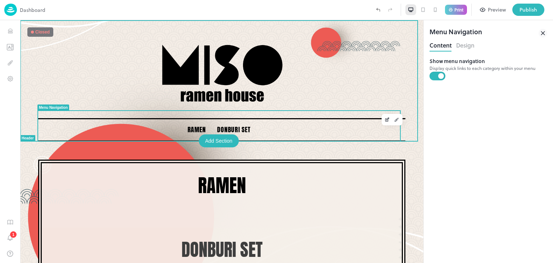
click at [232, 128] on span "Donburi Set" at bounding box center [233, 130] width 33 height 10
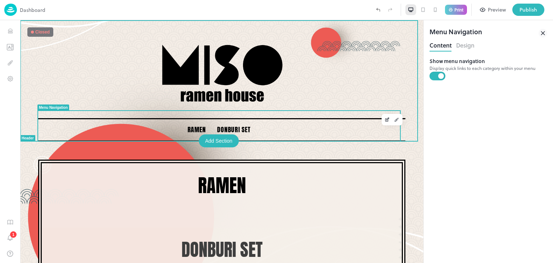
click at [213, 136] on div "Add Section" at bounding box center [219, 140] width 40 height 13
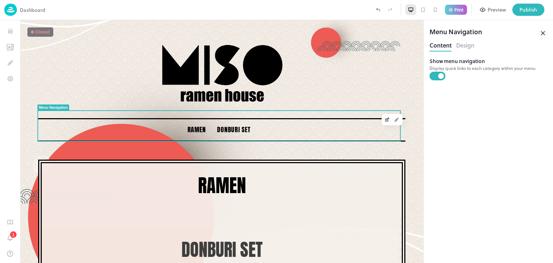
scroll to position [210, 0]
click at [520, 262] on div at bounding box center [276, 263] width 553 height 0
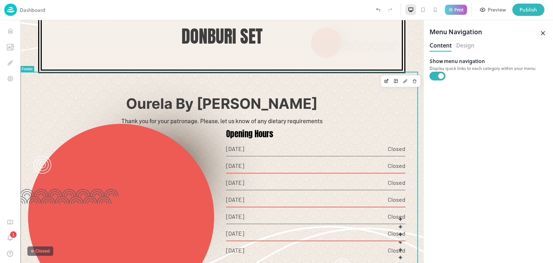
scroll to position [222, 0]
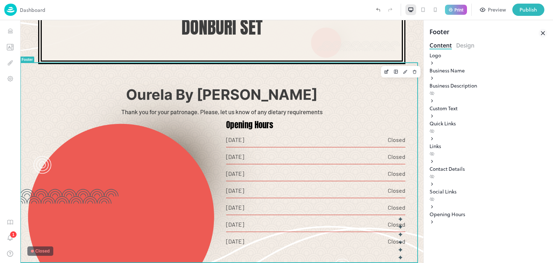
click at [81, 197] on div at bounding box center [128, 188] width 188 height 137
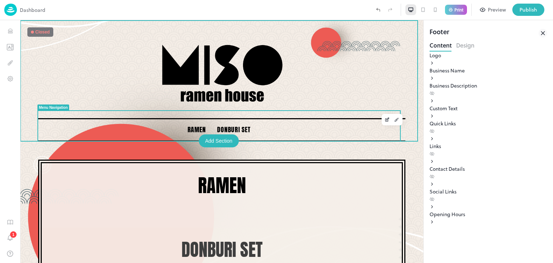
click at [200, 126] on span "Ramen" at bounding box center [197, 130] width 18 height 10
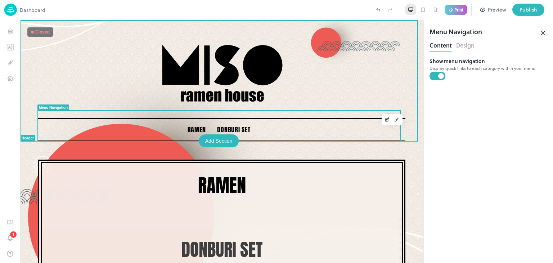
drag, startPoint x: 200, startPoint y: 126, endPoint x: 51, endPoint y: 108, distance: 149.3
click at [51, 108] on div "Menu Navigation" at bounding box center [53, 107] width 29 height 4
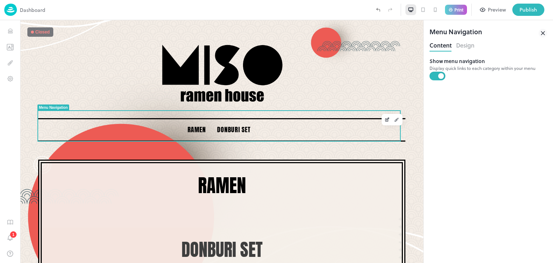
click at [475, 43] on div "Content Design" at bounding box center [488, 46] width 118 height 12
click at [473, 43] on button "Design" at bounding box center [465, 45] width 18 height 10
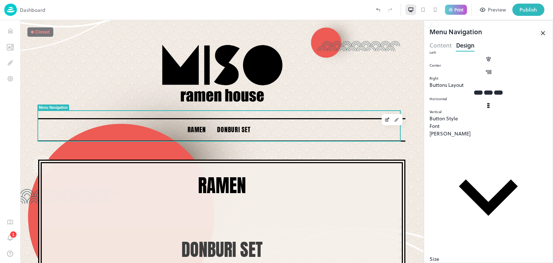
scroll to position [22, 0]
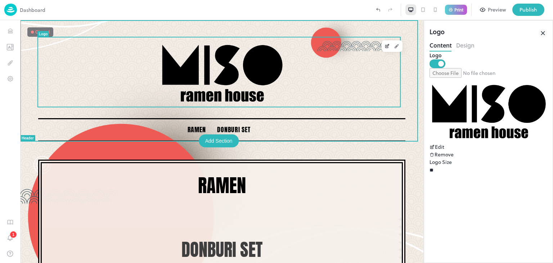
click at [153, 82] on div at bounding box center [221, 71] width 367 height 69
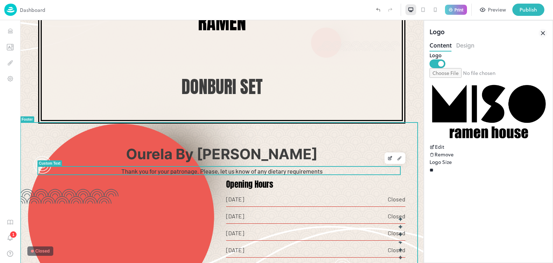
scroll to position [222, 0]
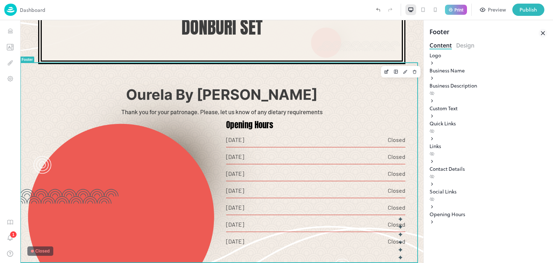
click at [80, 193] on div at bounding box center [128, 188] width 188 height 137
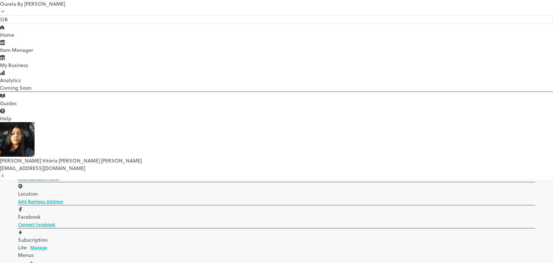
scroll to position [84, 0]
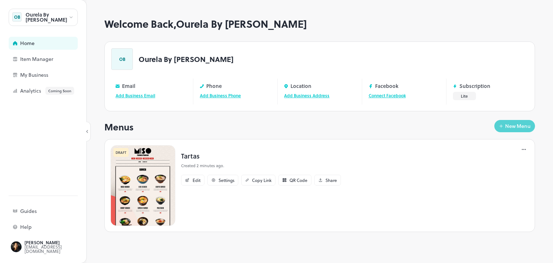
click at [500, 125] on icon "button" at bounding box center [500, 125] width 5 height 5
click at [511, 126] on div "New Menu" at bounding box center [518, 125] width 26 height 5
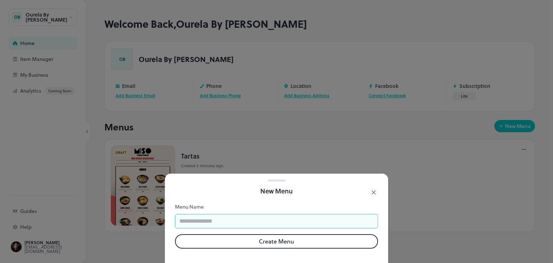
click at [219, 218] on input "text" at bounding box center [276, 221] width 203 height 14
type input "******"
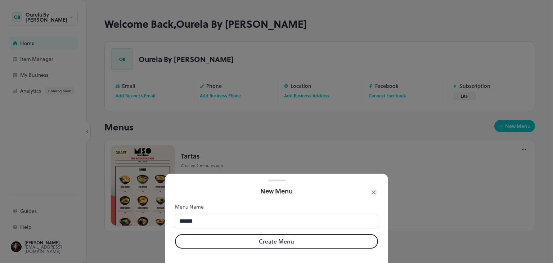
click at [215, 234] on button "Create Menu" at bounding box center [276, 241] width 203 height 14
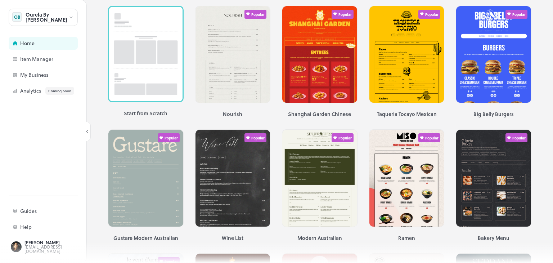
scroll to position [51, 0]
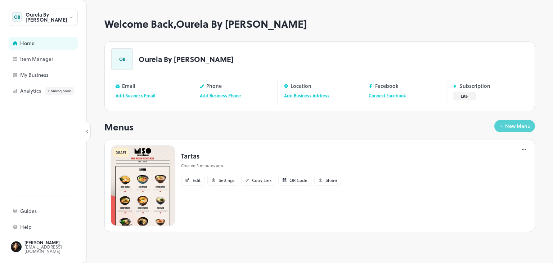
click at [511, 127] on div "New Menu" at bounding box center [518, 125] width 26 height 5
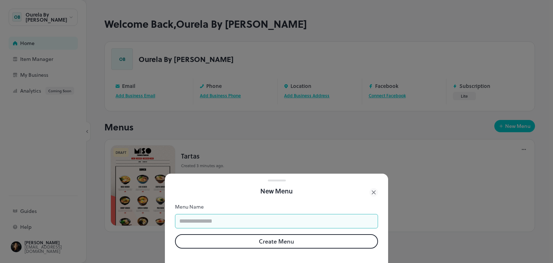
click at [288, 214] on input "text" at bounding box center [276, 221] width 203 height 14
type input "******"
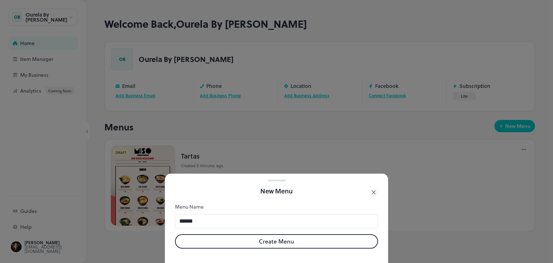
click at [263, 239] on button "Create Menu" at bounding box center [276, 241] width 203 height 14
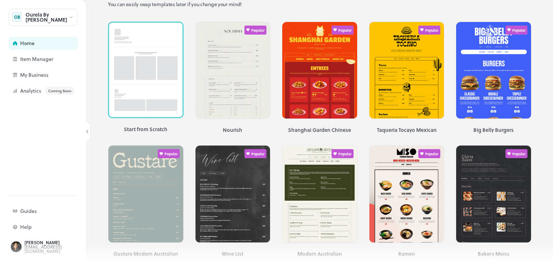
scroll to position [34, 0]
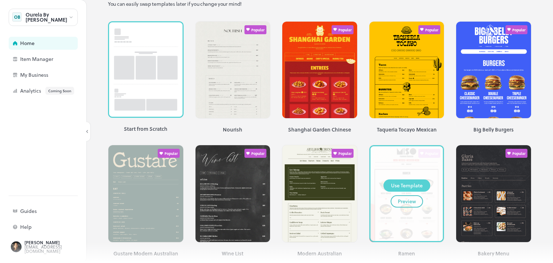
click at [394, 184] on div "Use Template" at bounding box center [407, 185] width 32 height 8
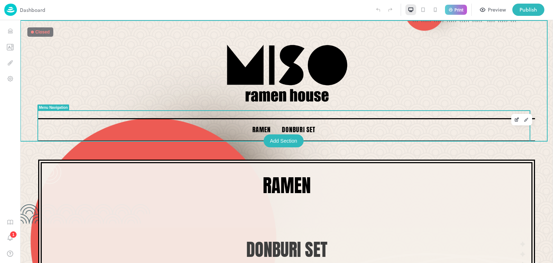
click at [256, 127] on span "Ramen" at bounding box center [261, 130] width 18 height 10
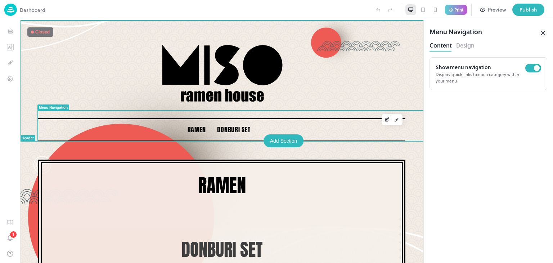
click at [282, 139] on div "Add Section" at bounding box center [283, 140] width 40 height 13
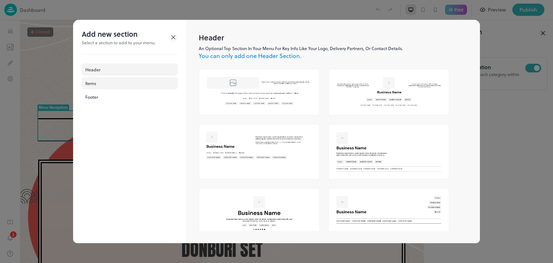
click at [92, 85] on div "Items" at bounding box center [130, 83] width 96 height 12
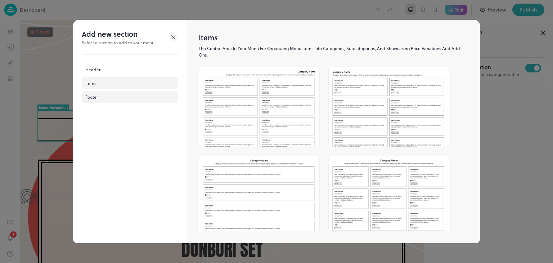
click at [114, 95] on div "Footer" at bounding box center [130, 97] width 96 height 12
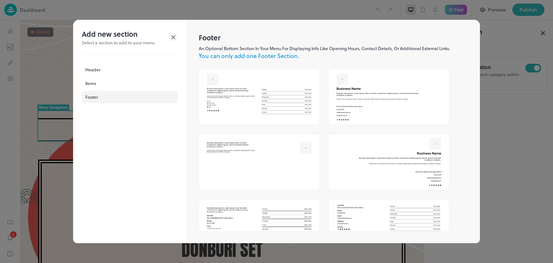
click at [486, 82] on div at bounding box center [276, 131] width 553 height 263
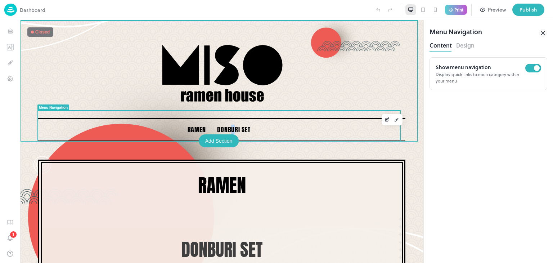
drag, startPoint x: 230, startPoint y: 121, endPoint x: 226, endPoint y: 126, distance: 6.1
click at [226, 126] on div "Ramen Donburi Set" at bounding box center [222, 129] width 75 height 21
click at [226, 126] on span "Donburi Set" at bounding box center [233, 130] width 33 height 10
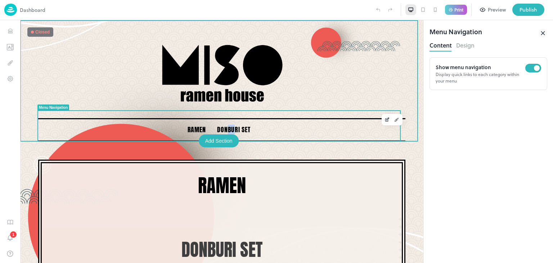
click at [226, 126] on span "Donburi Set" at bounding box center [233, 130] width 33 height 10
click at [252, 122] on div "Ramen Donburi Set" at bounding box center [222, 129] width 75 height 21
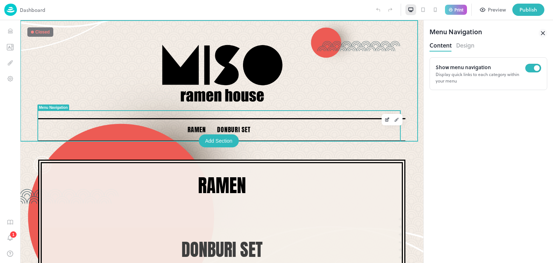
click at [216, 126] on div "Donburi Set" at bounding box center [233, 130] width 39 height 14
click at [217, 126] on span "Donburi Set" at bounding box center [233, 130] width 33 height 10
click at [259, 130] on div "Ramen Donburi Set" at bounding box center [221, 129] width 367 height 23
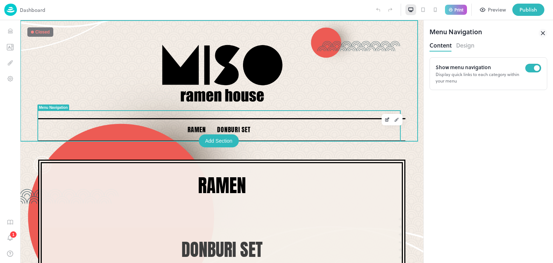
click at [259, 130] on div "Ramen Donburi Set" at bounding box center [221, 129] width 367 height 23
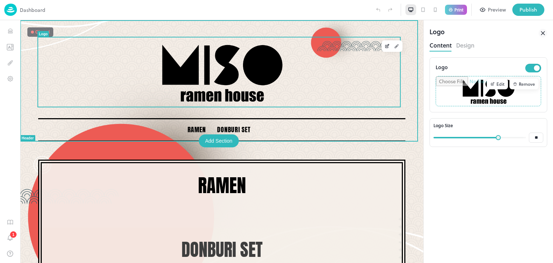
click at [304, 45] on div at bounding box center [221, 71] width 367 height 69
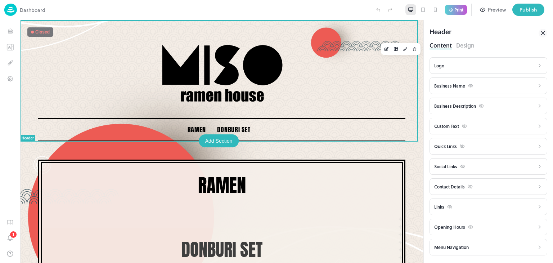
click at [406, 49] on div "Ramen Donburi Set Ramen Donburi Set Ourela By Clara Candal Thank you for your p…" at bounding box center [221, 253] width 403 height 466
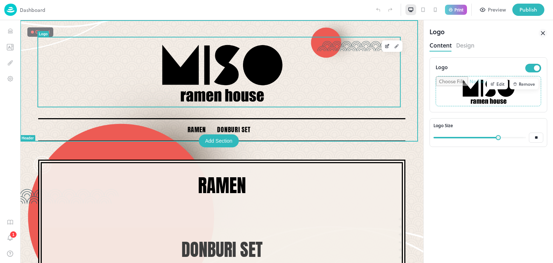
drag, startPoint x: 337, startPoint y: 71, endPoint x: 335, endPoint y: 94, distance: 23.4
click at [335, 94] on div at bounding box center [221, 71] width 367 height 69
drag, startPoint x: 335, startPoint y: 94, endPoint x: 268, endPoint y: 131, distance: 77.2
click at [268, 131] on div "Ramen Donburi Set" at bounding box center [221, 80] width 403 height 121
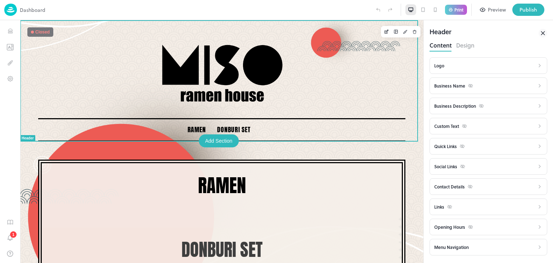
click at [312, 33] on div at bounding box center [222, 72] width 376 height 78
click at [317, 33] on div at bounding box center [222, 72] width 376 height 78
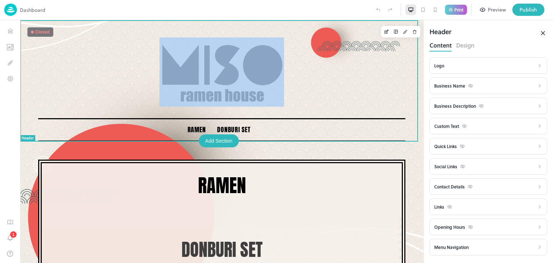
click at [317, 33] on div at bounding box center [222, 72] width 376 height 78
click at [323, 23] on div "Ramen Donburi Set" at bounding box center [221, 80] width 403 height 121
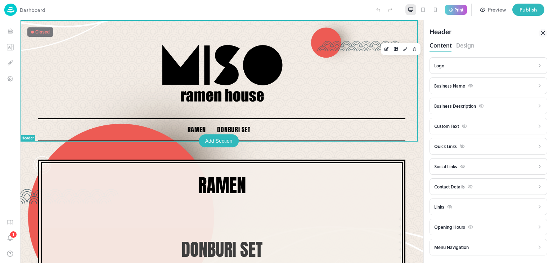
scroll to position [15, 0]
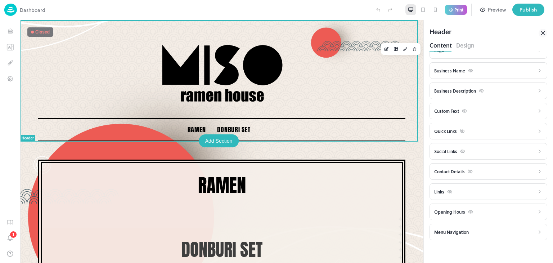
click at [465, 125] on div "Quick Links" at bounding box center [488, 131] width 118 height 17
click at [538, 133] on div "Quick Links" at bounding box center [488, 131] width 118 height 17
click at [539, 131] on icon at bounding box center [539, 131] width 1 height 3
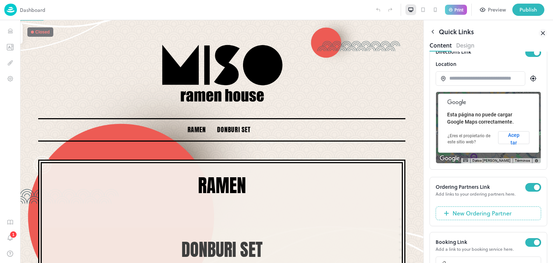
scroll to position [85, 0]
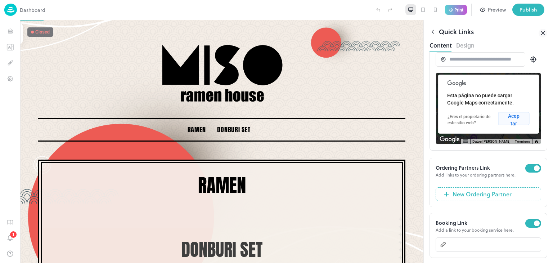
click at [512, 118] on button "Aceptar" at bounding box center [513, 118] width 31 height 13
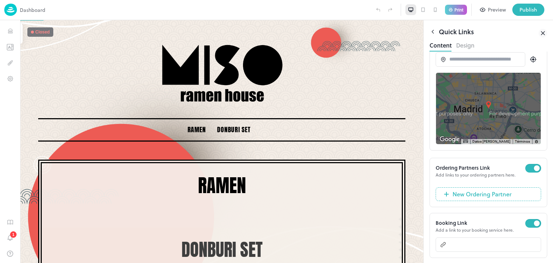
click at [470, 62] on input at bounding box center [483, 59] width 69 height 8
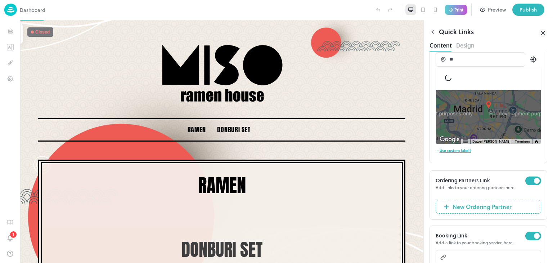
type input "*"
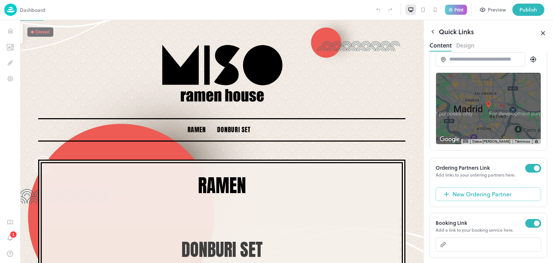
click at [529, 62] on icon at bounding box center [533, 59] width 9 height 9
click at [529, 60] on icon at bounding box center [533, 59] width 9 height 9
click at [530, 58] on icon at bounding box center [533, 59] width 6 height 6
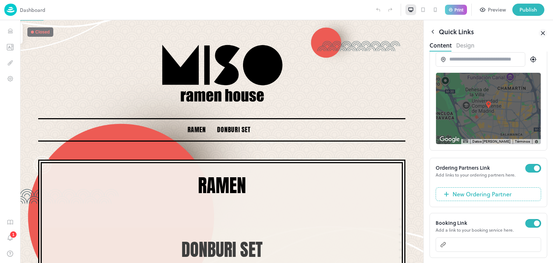
click at [528, 163] on div "Call Link Business Phone ​ ​ Directions Link Location ← Mover a la izquierda → …" at bounding box center [488, 115] width 118 height 286
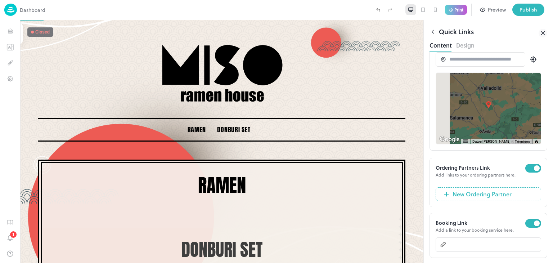
drag, startPoint x: 469, startPoint y: 104, endPoint x: 533, endPoint y: 148, distance: 77.6
click at [533, 148] on div "Directions Link Location ← Mover a la izquierda → Mover a la derecha ↑ Mover ha…" at bounding box center [488, 87] width 118 height 128
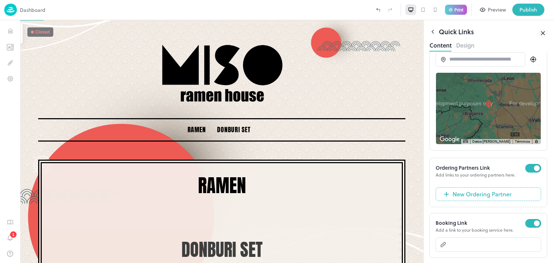
drag, startPoint x: 489, startPoint y: 112, endPoint x: 514, endPoint y: 157, distance: 51.2
click at [514, 157] on div "Call Link Business Phone ​ ​ Directions Link Location ← Mover a la izquierda → …" at bounding box center [488, 115] width 118 height 286
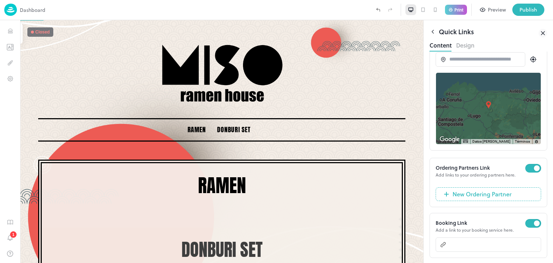
drag, startPoint x: 451, startPoint y: 111, endPoint x: 463, endPoint y: 119, distance: 14.7
click at [463, 119] on div at bounding box center [488, 108] width 105 height 71
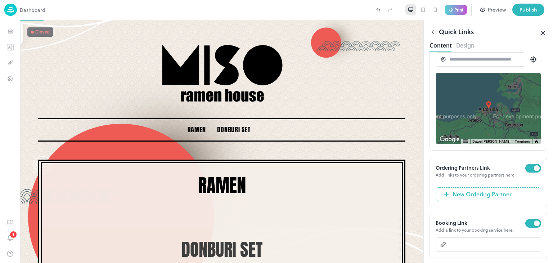
drag, startPoint x: 463, startPoint y: 119, endPoint x: 536, endPoint y: 158, distance: 82.5
click at [536, 158] on div "Call Link Business Phone ​ ​ Directions Link Location ← Mover a la izquierda → …" at bounding box center [488, 115] width 118 height 286
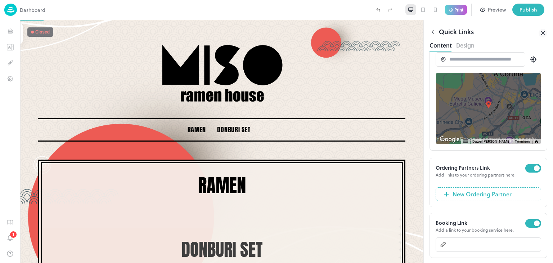
drag, startPoint x: 474, startPoint y: 92, endPoint x: 475, endPoint y: 135, distance: 42.1
click at [475, 135] on div at bounding box center [488, 108] width 105 height 71
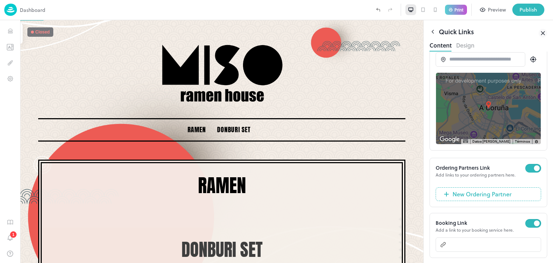
drag, startPoint x: 478, startPoint y: 118, endPoint x: 464, endPoint y: 126, distance: 16.1
click at [464, 126] on div at bounding box center [488, 108] width 105 height 71
click at [462, 173] on div "Add links to your ordering partners here." at bounding box center [481, 174] width 90 height 6
click at [455, 242] on input "text" at bounding box center [493, 244] width 95 height 14
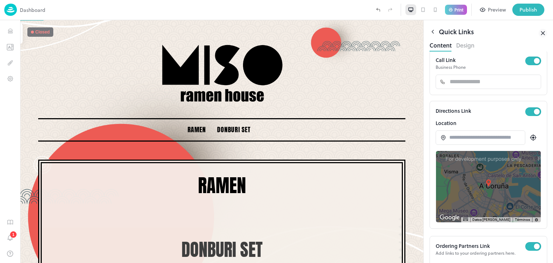
scroll to position [0, 0]
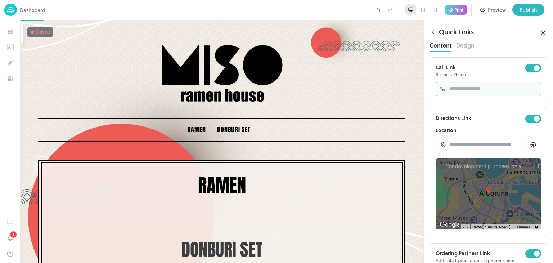
click at [449, 90] on input "text" at bounding box center [493, 89] width 96 height 14
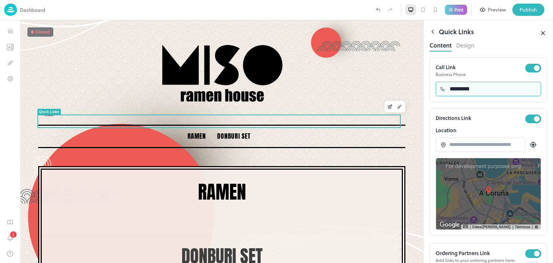
click at [464, 104] on div "Call Link Business Phone ​ ********* ​ Directions Link Location ← Mover a la iz…" at bounding box center [488, 200] width 118 height 286
click at [450, 88] on input "*********" at bounding box center [493, 89] width 96 height 14
type input "**********"
click at [448, 101] on div "**********" at bounding box center [488, 79] width 118 height 45
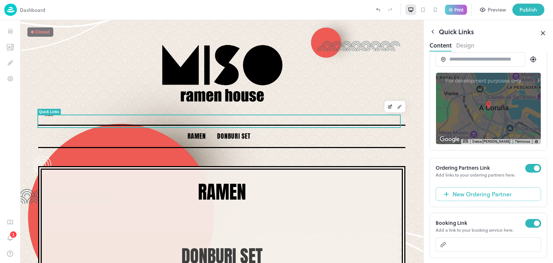
click at [464, 58] on input at bounding box center [483, 59] width 69 height 8
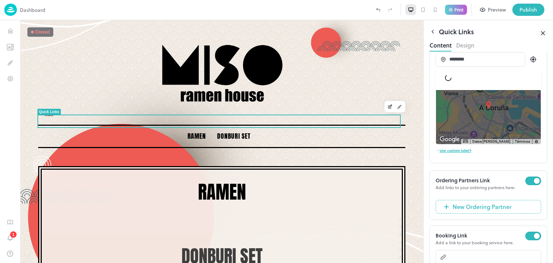
type input "*********"
click at [487, 62] on input "*********" at bounding box center [483, 59] width 69 height 8
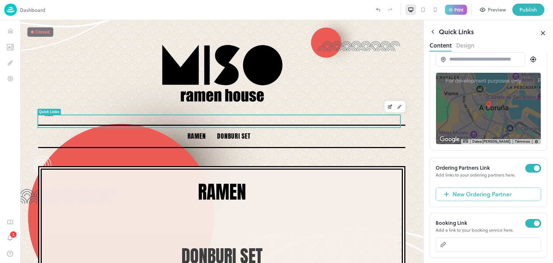
click at [466, 193] on span "New Ordering Partner" at bounding box center [480, 194] width 63 height 9
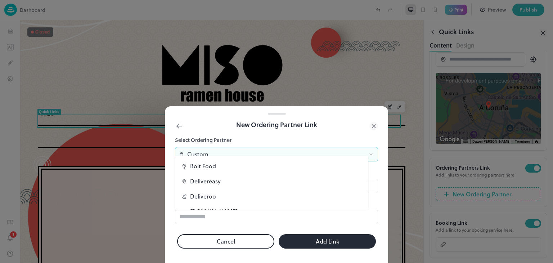
click at [224, 149] on body "**********" at bounding box center [276, 131] width 553 height 263
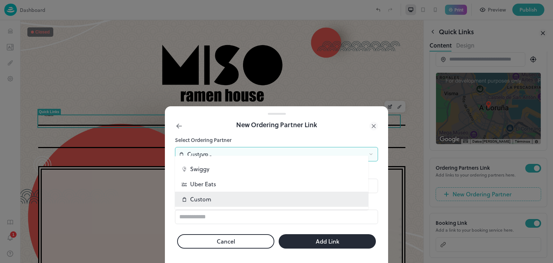
click at [201, 196] on p "Custom" at bounding box center [200, 199] width 21 height 9
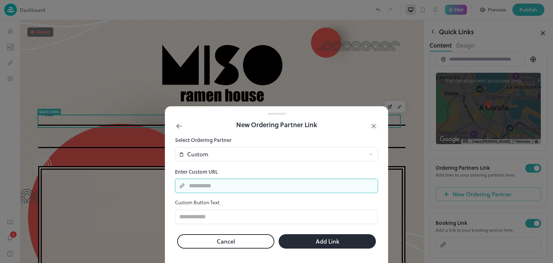
click at [200, 182] on input "text" at bounding box center [281, 186] width 193 height 14
click at [372, 122] on icon at bounding box center [373, 126] width 9 height 9
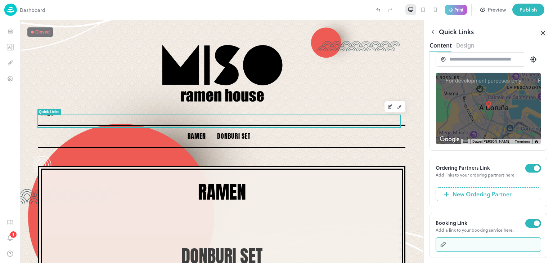
click at [455, 247] on input "text" at bounding box center [493, 244] width 95 height 14
click at [434, 35] on div at bounding box center [432, 33] width 6 height 13
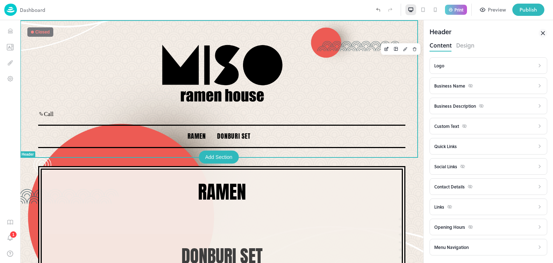
click at [537, 88] on icon at bounding box center [540, 86] width 6 height 6
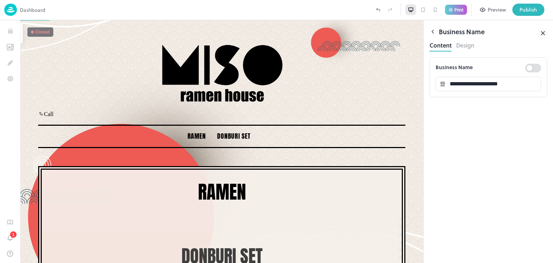
click at [433, 31] on icon at bounding box center [433, 31] width 2 height 3
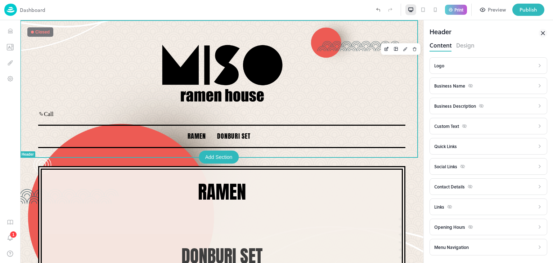
click at [441, 69] on div "Logo" at bounding box center [484, 65] width 100 height 9
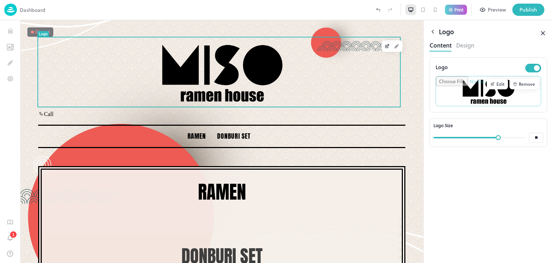
click at [518, 84] on div "Remove" at bounding box center [523, 83] width 29 height 11
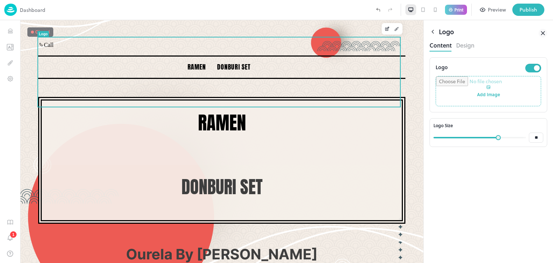
click at [479, 91] on input "file" at bounding box center [488, 91] width 105 height 30
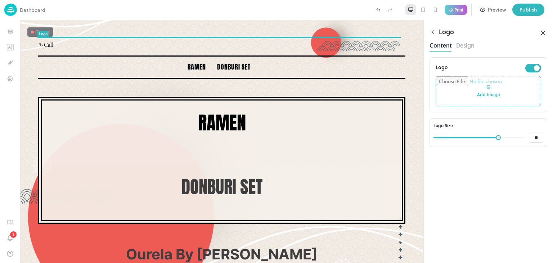
type input "**********"
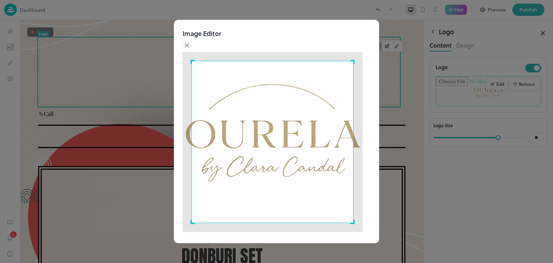
scroll to position [47, 0]
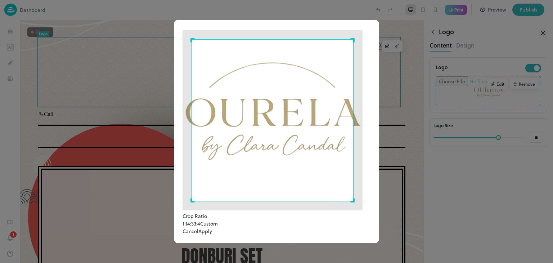
click at [218, 220] on button "Custom" at bounding box center [209, 224] width 18 height 8
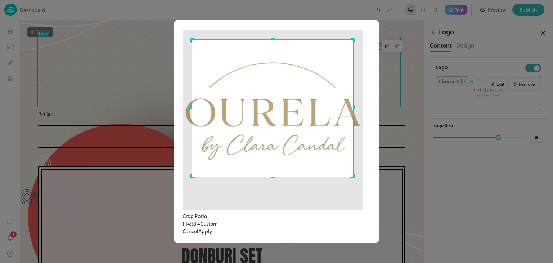
click at [267, 176] on div "Use the arrow keys to move the crop selection area" at bounding box center [270, 177] width 161 height 2
click at [363, 80] on div "Image Editor Crop Ratio 1:1 4:3 3:4 Custom Cancel Apply" at bounding box center [276, 121] width 188 height 228
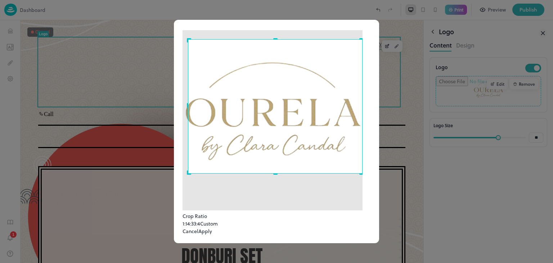
click at [176, 77] on div "Image Editor Crop Ratio 1:1 4:3 3:4 Custom Cancel Apply" at bounding box center [276, 132] width 205 height 224
click at [274, 172] on div "Use the arrow keys to move the crop selection area" at bounding box center [270, 173] width 179 height 2
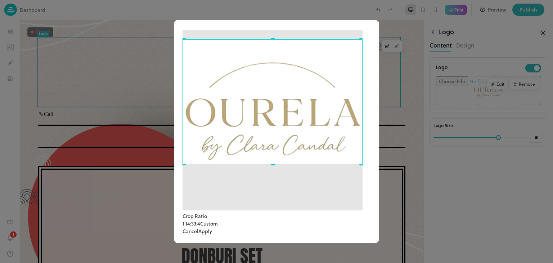
click at [274, 163] on div "Use the arrow keys to move the crop selection area" at bounding box center [270, 164] width 179 height 2
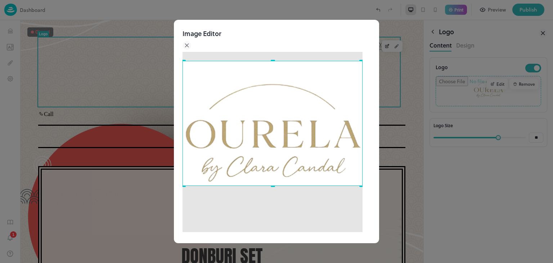
scroll to position [0, 0]
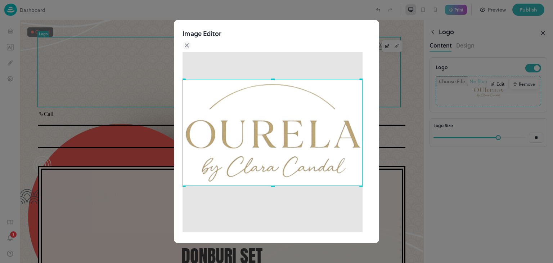
click at [274, 81] on div "Use the arrow keys to move the crop selection area" at bounding box center [270, 80] width 179 height 2
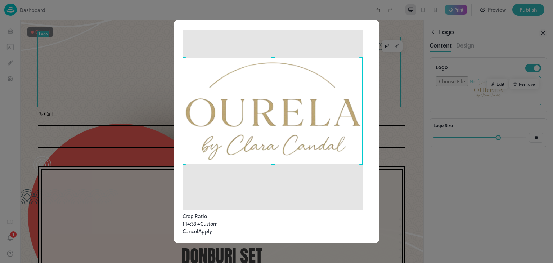
click at [212, 227] on button "Apply" at bounding box center [205, 231] width 14 height 8
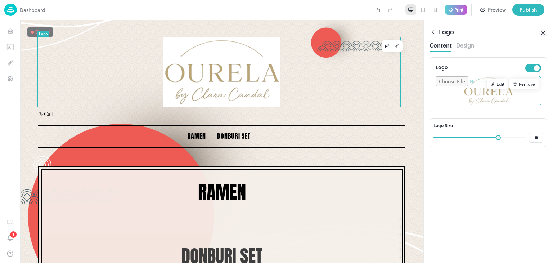
click at [493, 82] on icon at bounding box center [492, 84] width 5 height 4
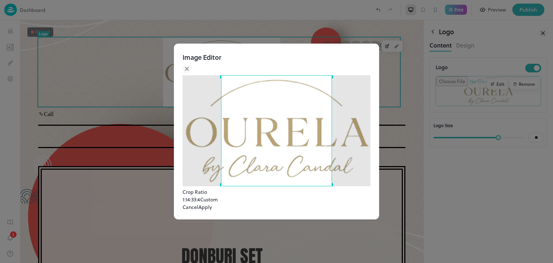
click at [522, 86] on div at bounding box center [276, 131] width 553 height 263
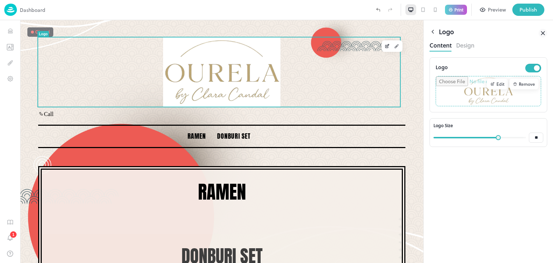
click at [519, 80] on div "Remove" at bounding box center [523, 83] width 29 height 11
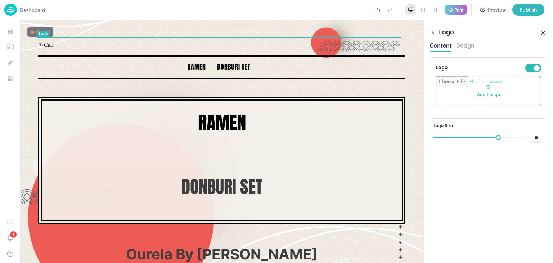
click at [496, 87] on input "file" at bounding box center [488, 91] width 105 height 30
type input "**********"
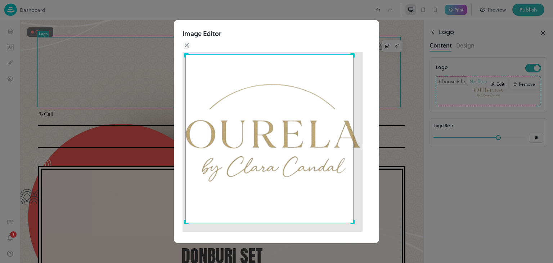
click at [167, 81] on div "Image Editor Crop Ratio 1:1 4:3 3:4 Custom Cancel Apply" at bounding box center [276, 131] width 553 height 263
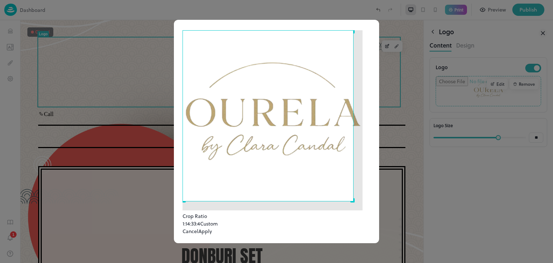
click at [218, 220] on button "Custom" at bounding box center [209, 224] width 18 height 8
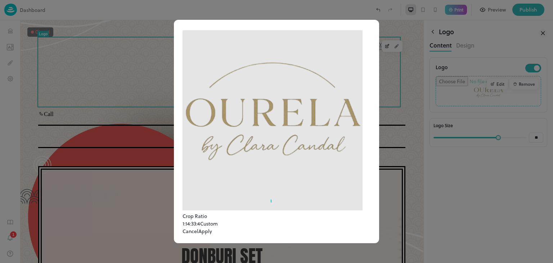
click at [272, 166] on div at bounding box center [272, 120] width 180 height 180
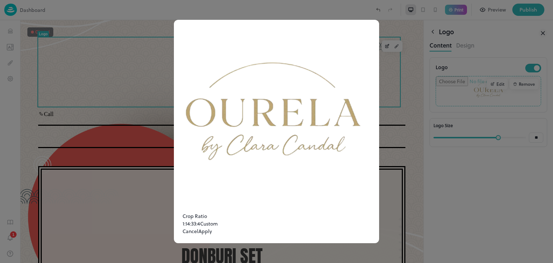
click at [270, 157] on img at bounding box center [272, 120] width 180 height 180
click at [257, 106] on img at bounding box center [272, 120] width 180 height 180
drag, startPoint x: 187, startPoint y: 30, endPoint x: 194, endPoint y: 45, distance: 16.4
click at [194, 45] on div "Image Editor Crop Ratio 1:1 4:3 3:4 Custom Cancel Apply" at bounding box center [276, 121] width 188 height 228
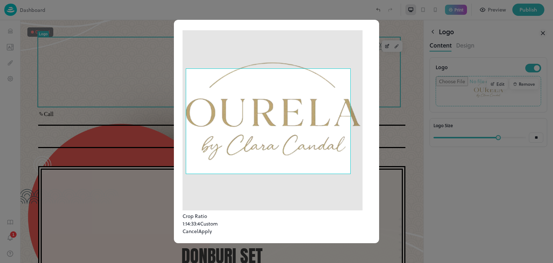
click at [345, 143] on img at bounding box center [272, 120] width 180 height 180
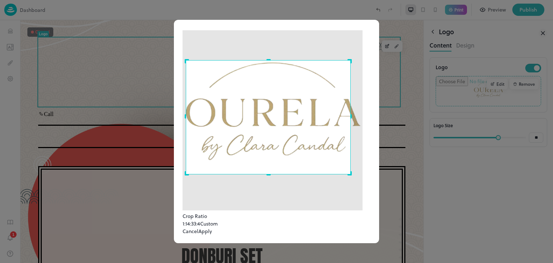
click at [270, 59] on div "Use the arrow keys to move the crop selection area" at bounding box center [266, 60] width 164 height 2
click at [191, 60] on div "Use the arrow keys to move the crop selection area" at bounding box center [266, 60] width 167 height 0
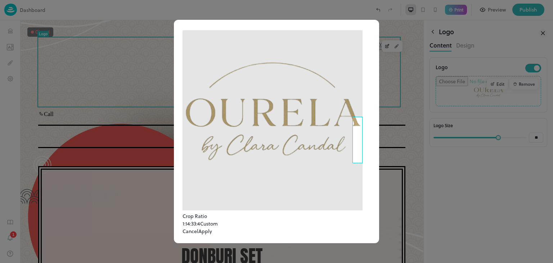
click at [357, 132] on div "Image Editor Crop Ratio 1:1 4:3 3:4 Custom Cancel Apply" at bounding box center [276, 121] width 188 height 228
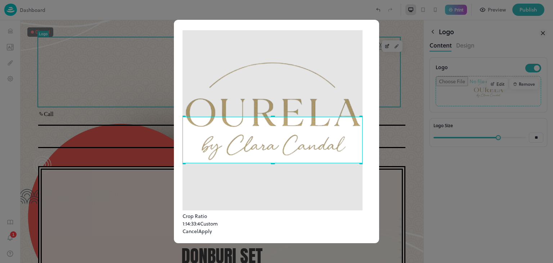
click at [179, 101] on div "Image Editor Crop Ratio 1:1 4:3 3:4 Custom Cancel Apply" at bounding box center [276, 132] width 205 height 224
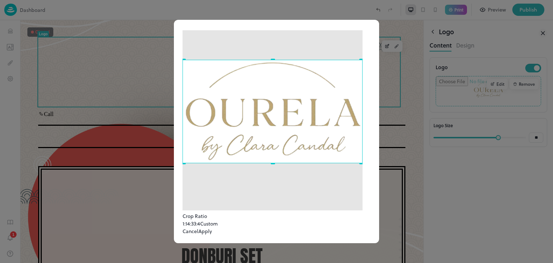
click at [272, 59] on div "Use the arrow keys to move the crop selection area" at bounding box center [270, 60] width 179 height 2
click at [272, 160] on div "Use the arrow keys to move the crop selection area" at bounding box center [270, 161] width 179 height 2
click at [212, 227] on button "Apply" at bounding box center [205, 231] width 14 height 8
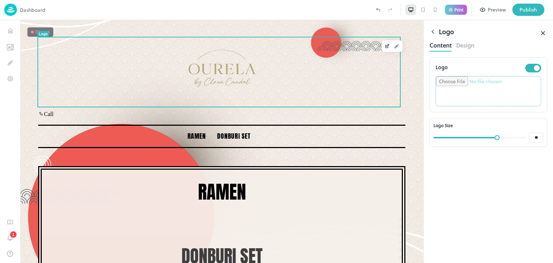
type input "**"
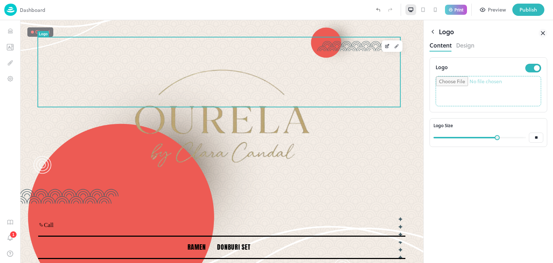
type input "**"
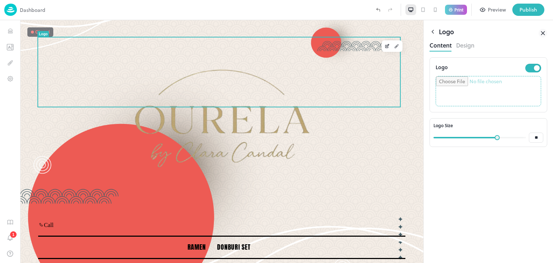
type input "**"
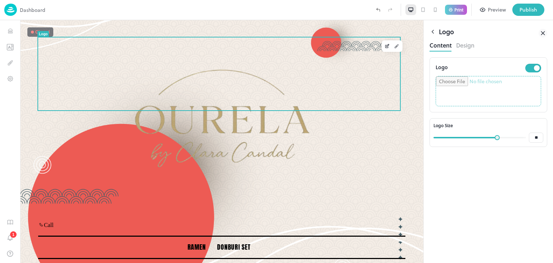
type input "**"
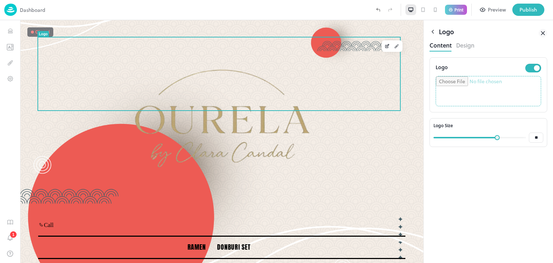
type input "**"
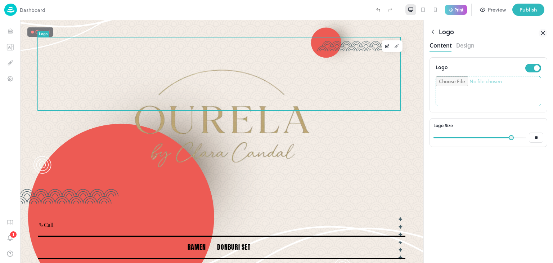
type input "**"
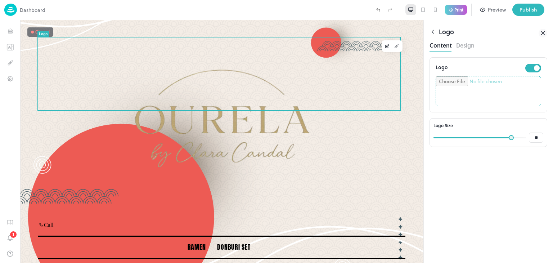
type input "**"
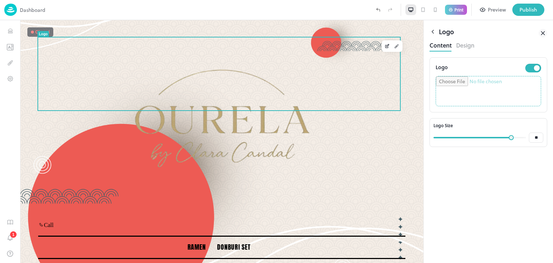
type input "**"
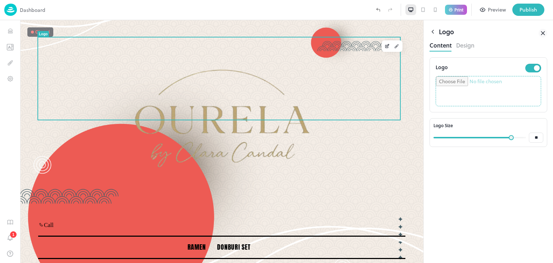
type input "**"
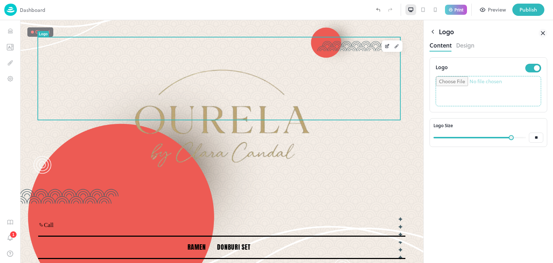
type input "**"
type input "***"
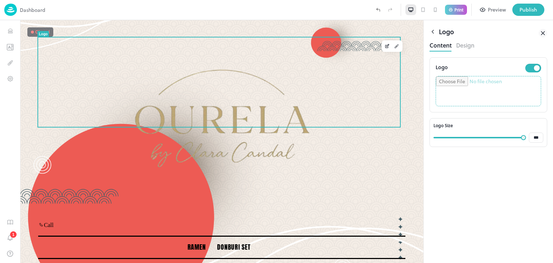
drag, startPoint x: 497, startPoint y: 136, endPoint x: 550, endPoint y: 135, distance: 52.6
click at [550, 135] on div "Logo Content Design Logo Logo Size *** ​" at bounding box center [488, 141] width 129 height 243
click at [508, 173] on div "Logo Logo Size *** ​" at bounding box center [488, 160] width 118 height 206
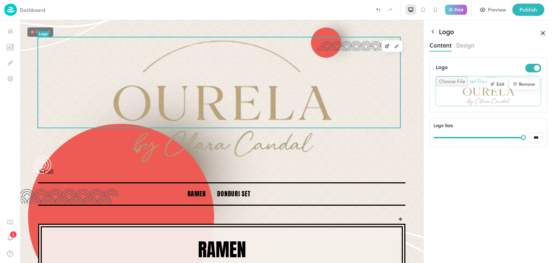
type input "**"
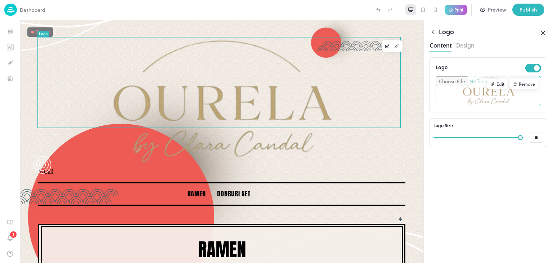
type input "**"
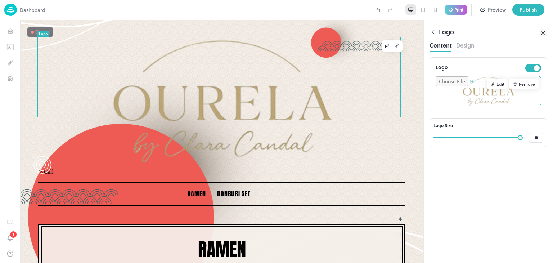
type input "**"
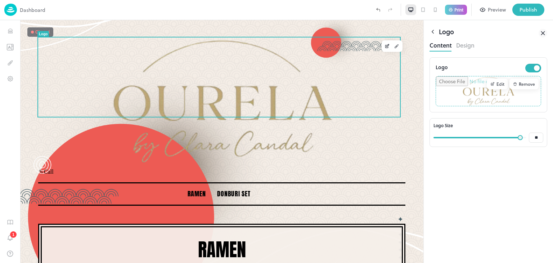
type input "**"
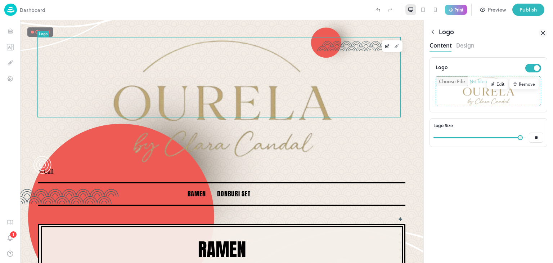
type input "**"
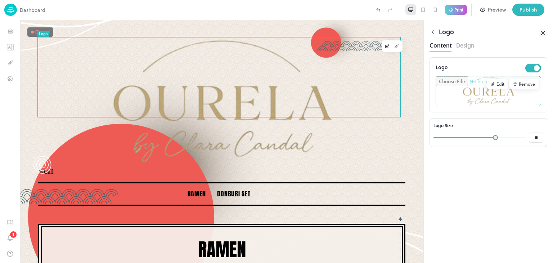
type input "**"
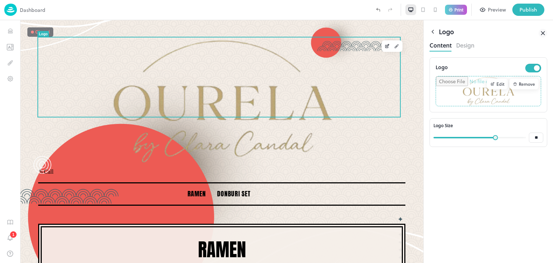
type input "**"
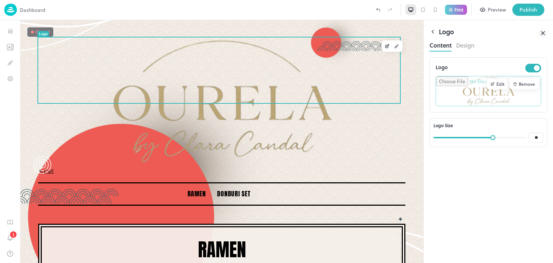
drag, startPoint x: 520, startPoint y: 138, endPoint x: 492, endPoint y: 134, distance: 28.5
click at [492, 135] on span at bounding box center [492, 137] width 5 height 5
type input "**"
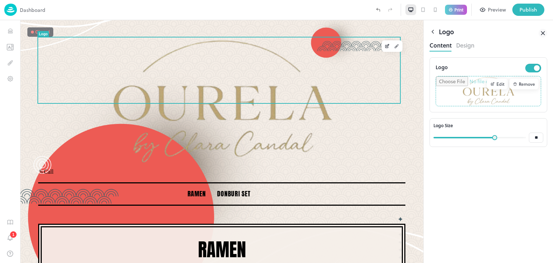
type input "**"
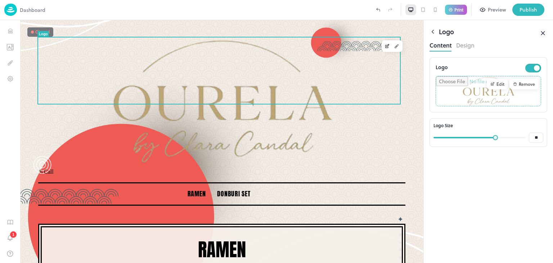
type input "**"
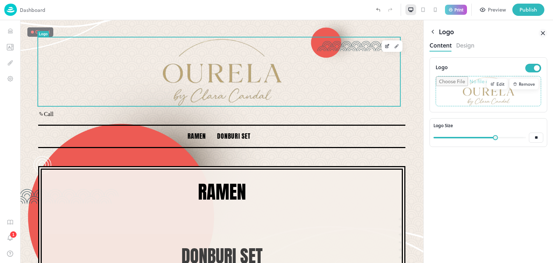
type input "**"
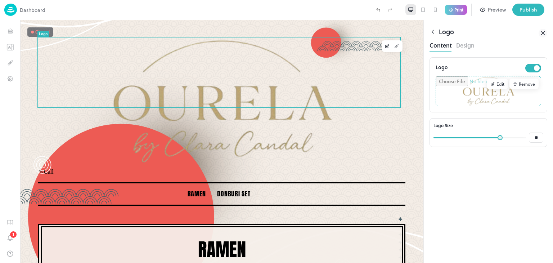
drag, startPoint x: 492, startPoint y: 134, endPoint x: 502, endPoint y: 135, distance: 9.4
click at [502, 135] on span at bounding box center [499, 137] width 5 height 5
type input "**"
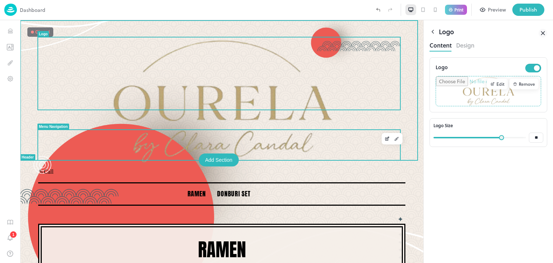
click at [409, 206] on div "Ramen" at bounding box center [221, 249] width 403 height 86
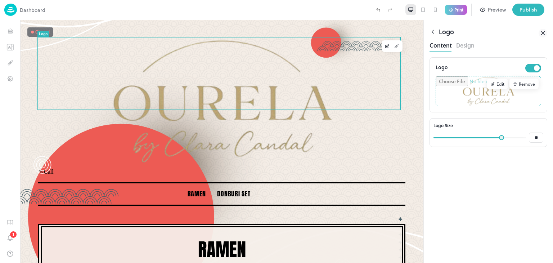
click at [436, 192] on div "Logo Edit Remove Logo Size ** ​" at bounding box center [488, 160] width 118 height 206
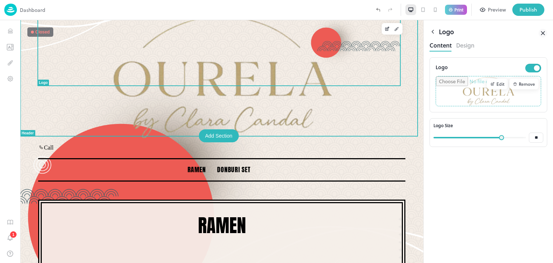
scroll to position [0, 0]
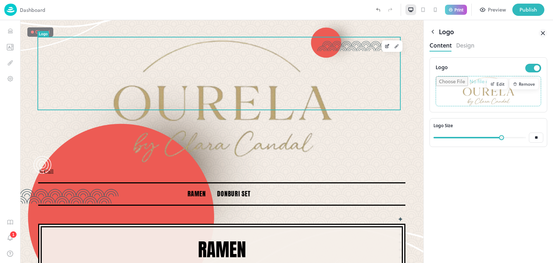
click at [435, 32] on icon at bounding box center [432, 31] width 6 height 6
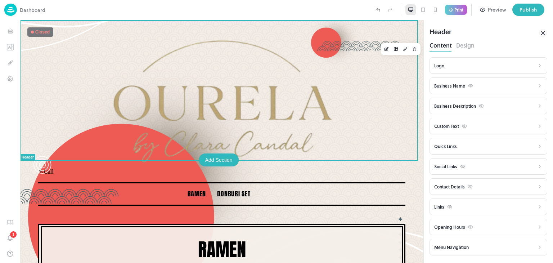
click at [452, 125] on div "Custom Text" at bounding box center [450, 126] width 33 height 8
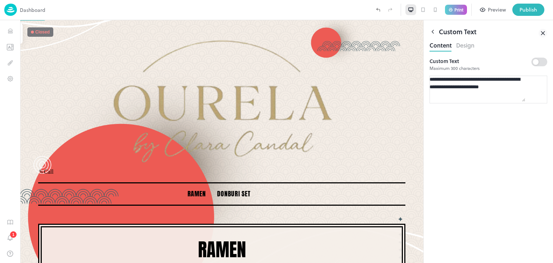
click at [431, 33] on icon at bounding box center [432, 31] width 6 height 6
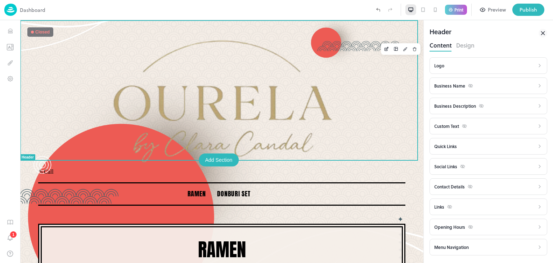
scroll to position [15, 0]
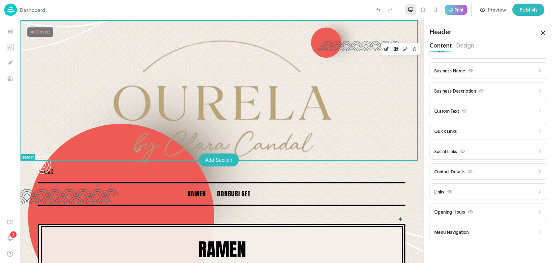
click at [451, 135] on div "Quick Links" at bounding box center [488, 131] width 118 height 17
click at [454, 133] on div "Quick Links" at bounding box center [445, 131] width 23 height 6
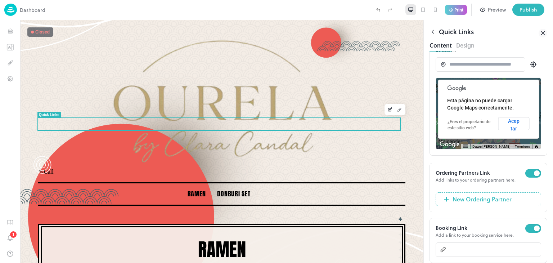
scroll to position [85, 0]
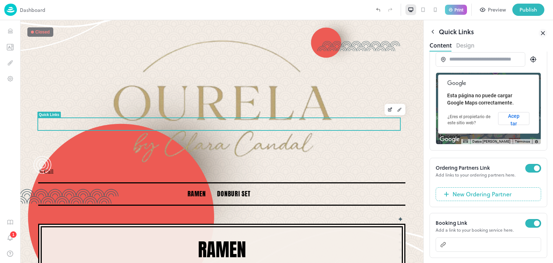
click at [430, 29] on icon at bounding box center [432, 31] width 6 height 6
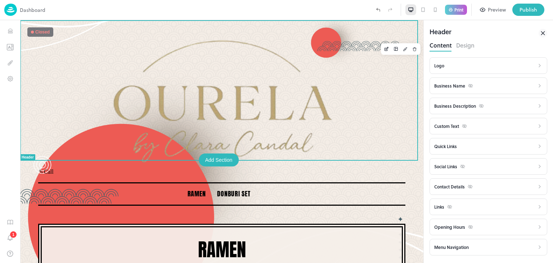
click at [452, 170] on div "Social Links" at bounding box center [484, 166] width 100 height 9
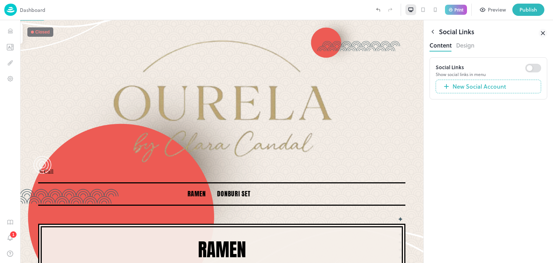
click at [446, 89] on icon "button" at bounding box center [446, 86] width 5 height 5
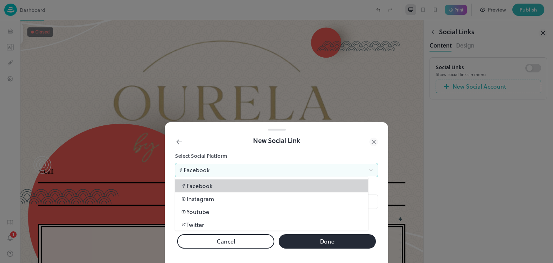
click at [231, 175] on body "**********" at bounding box center [276, 131] width 553 height 263
click at [223, 198] on li "Instagram" at bounding box center [271, 198] width 193 height 13
type input "*********"
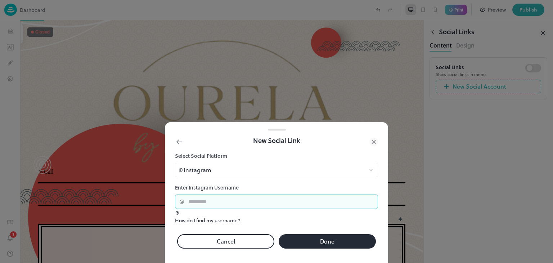
click at [217, 202] on input "text" at bounding box center [281, 201] width 194 height 14
click at [198, 198] on input "text" at bounding box center [281, 201] width 194 height 14
type input "**********"
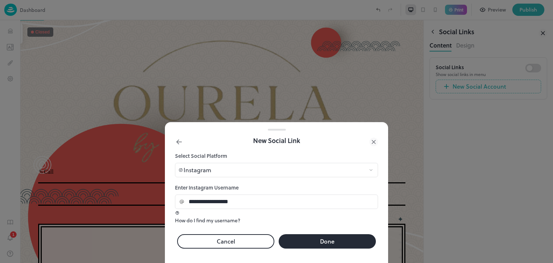
click at [298, 234] on button "Done" at bounding box center [327, 241] width 97 height 14
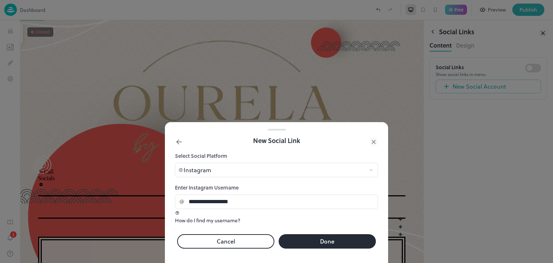
type input "********"
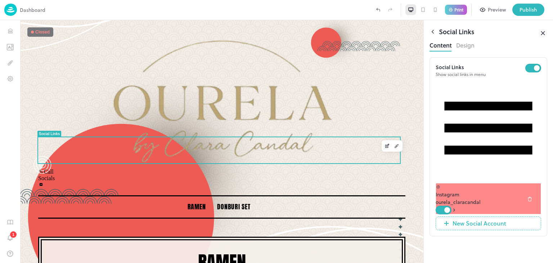
click at [455, 209] on icon at bounding box center [454, 210] width 1 height 3
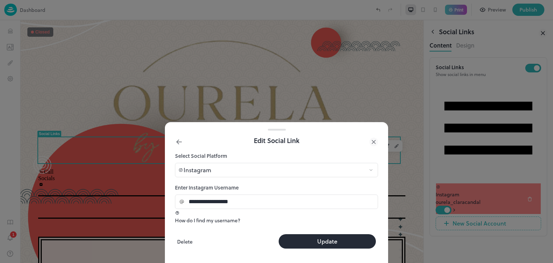
click at [495, 182] on div at bounding box center [276, 131] width 553 height 263
type input "********"
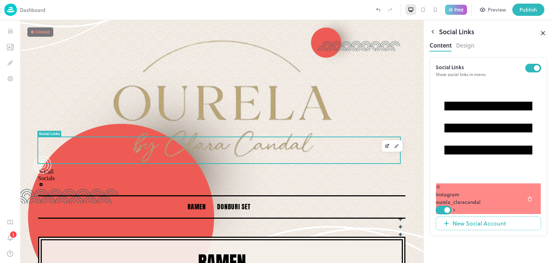
click at [437, 7] on icon at bounding box center [435, 10] width 6 height 6
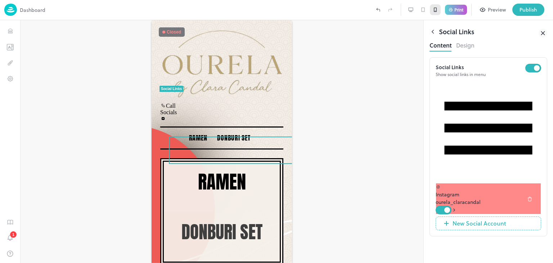
click at [457, 47] on button "Design" at bounding box center [465, 45] width 18 height 10
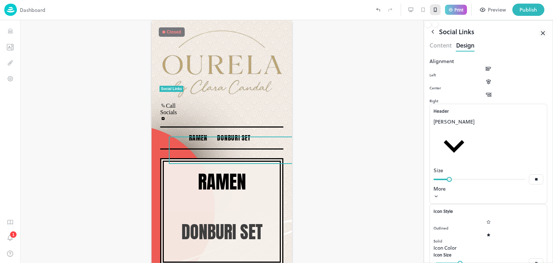
type input "**"
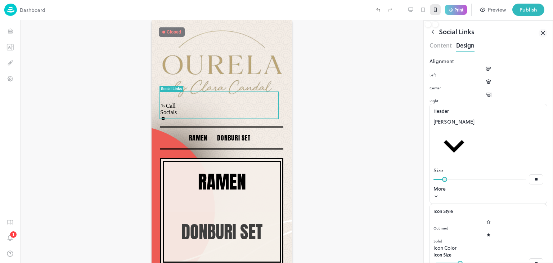
type input "**"
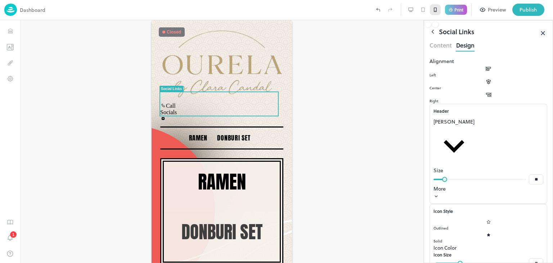
type input "**"
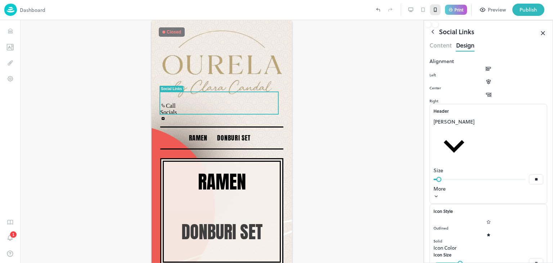
type input "**"
type input "*"
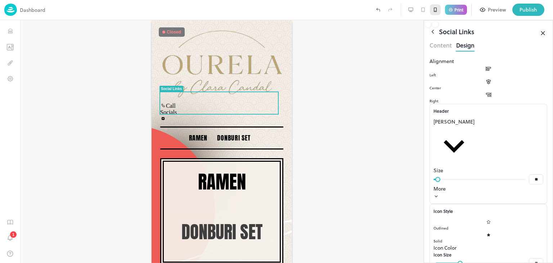
type input "*"
type input "**"
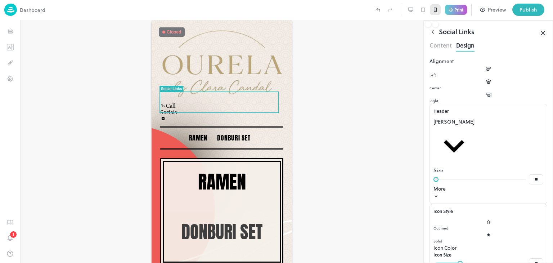
type input "**"
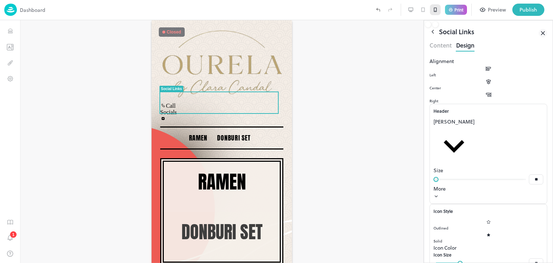
type input "**"
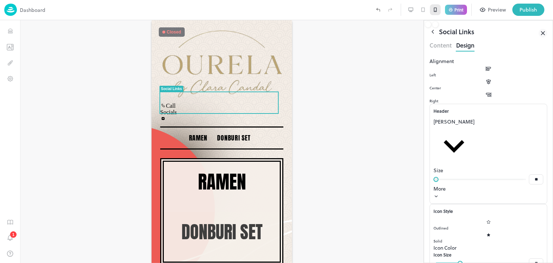
type input "**"
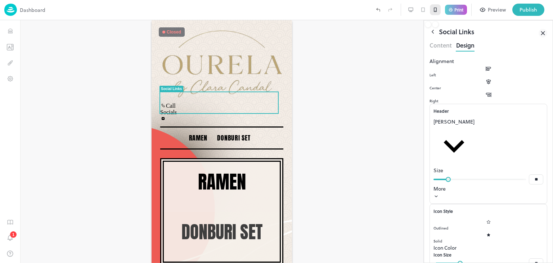
type input "**"
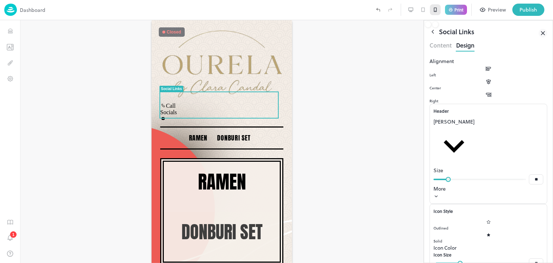
type input "**"
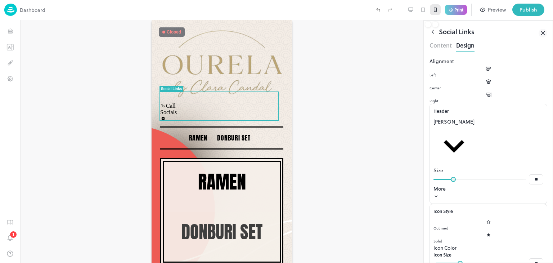
type input "**"
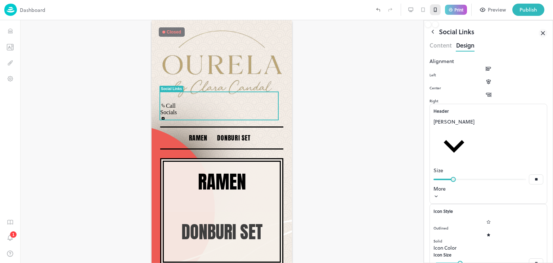
type input "**"
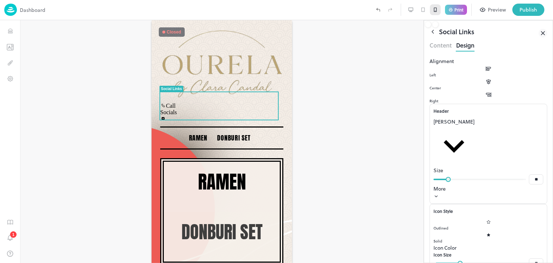
type input "**"
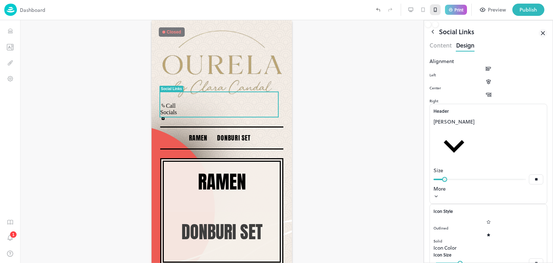
type input "**"
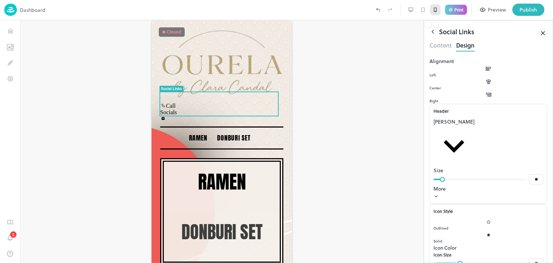
type input "**"
click at [442, 177] on span at bounding box center [442, 179] width 5 height 5
type input "**"
click at [474, 142] on div at bounding box center [474, 142] width 0 height 0
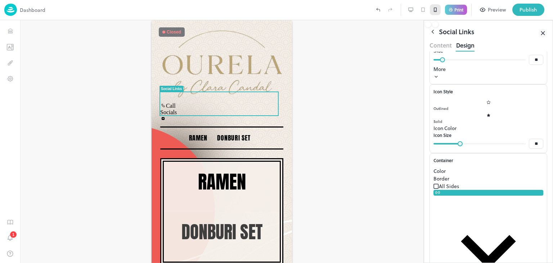
scroll to position [121, 0]
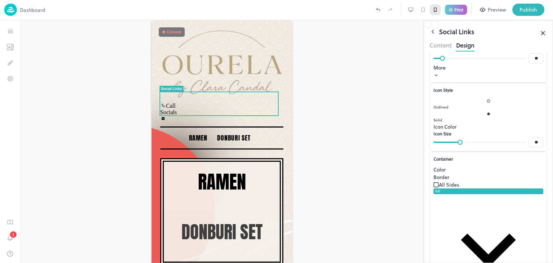
click at [533, 130] on div at bounding box center [488, 130] width 110 height 0
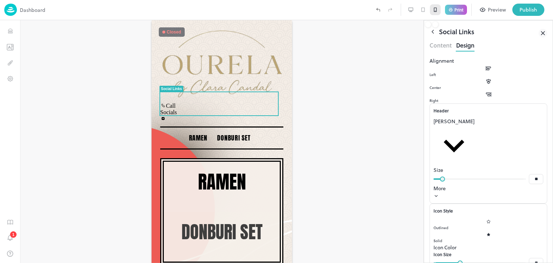
scroll to position [0, 0]
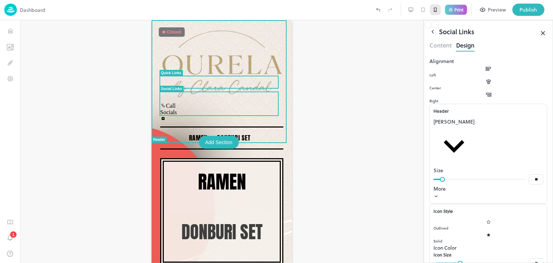
click at [220, 88] on div at bounding box center [218, 88] width 119 height 1
click at [176, 103] on p "Call" at bounding box center [167, 106] width 15 height 6
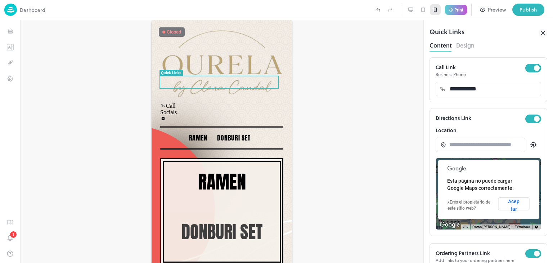
click at [462, 45] on button "Design" at bounding box center [465, 45] width 18 height 10
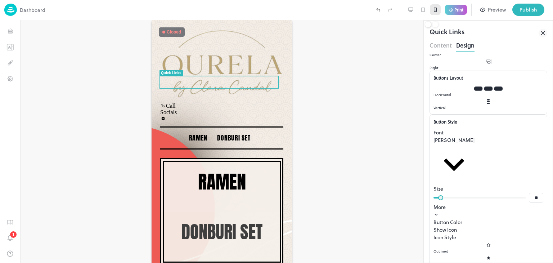
scroll to position [34, 0]
click at [533, 225] on div at bounding box center [488, 225] width 110 height 0
click at [534, 225] on div at bounding box center [488, 225] width 110 height 0
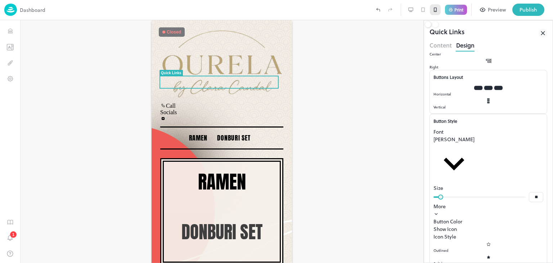
click at [533, 225] on div at bounding box center [488, 225] width 110 height 0
click at [357, 139] on div at bounding box center [221, 141] width 403 height 243
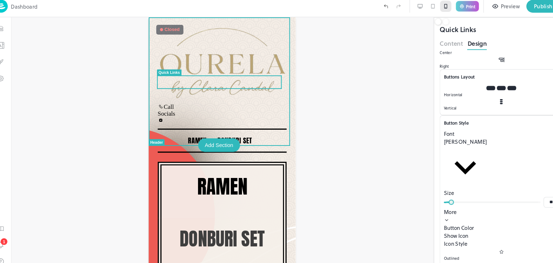
scroll to position [0, 0]
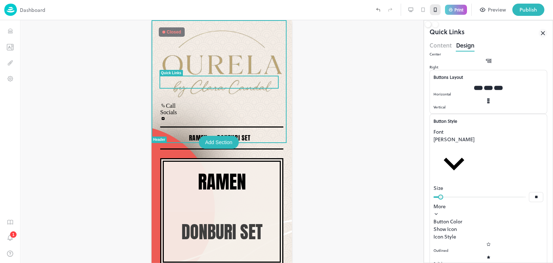
type input "**"
click at [342, 141] on div at bounding box center [221, 141] width 403 height 243
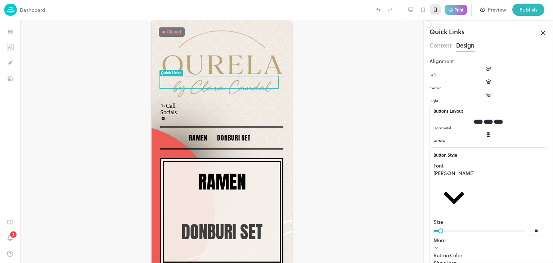
click at [542, 33] on icon at bounding box center [542, 33] width 9 height 9
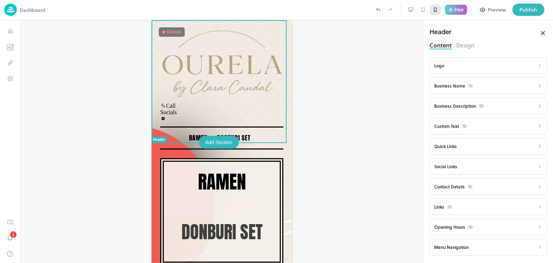
click at [244, 69] on div at bounding box center [222, 63] width 132 height 78
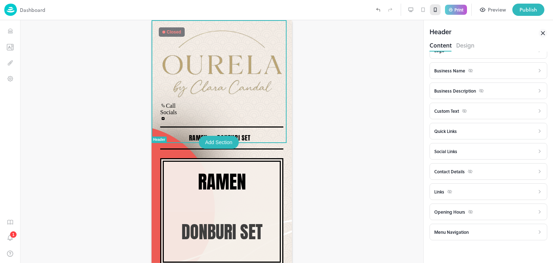
click at [443, 170] on div "Contact Details" at bounding box center [453, 172] width 39 height 8
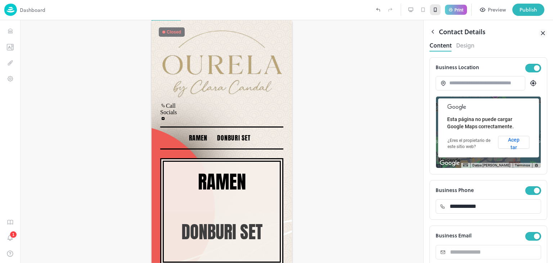
click at [435, 31] on icon at bounding box center [432, 31] width 6 height 6
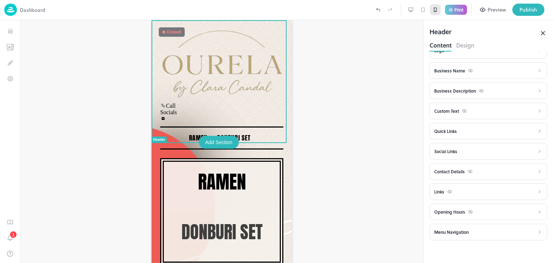
click at [453, 188] on div "Links" at bounding box center [484, 191] width 100 height 9
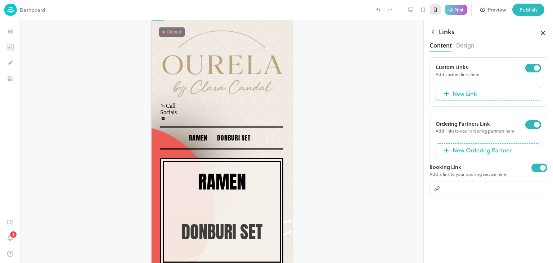
click at [430, 32] on icon at bounding box center [432, 31] width 6 height 6
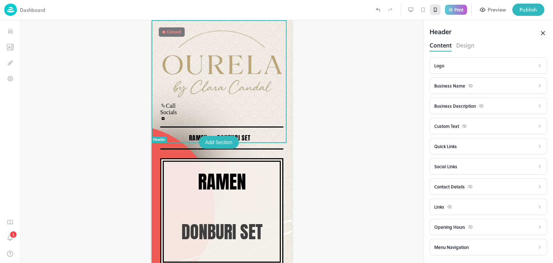
scroll to position [15, 0]
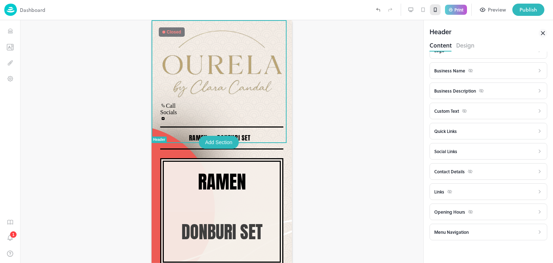
click at [449, 227] on div "Menu Navigation" at bounding box center [484, 231] width 100 height 9
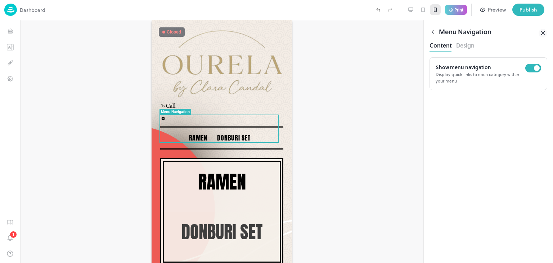
click at [472, 69] on p "Show menu navigation" at bounding box center [481, 67] width 90 height 8
click at [467, 46] on button "Design" at bounding box center [465, 45] width 18 height 10
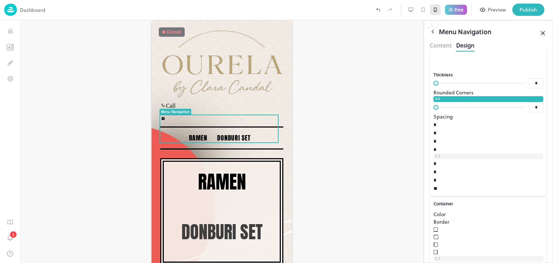
scroll to position [346, 0]
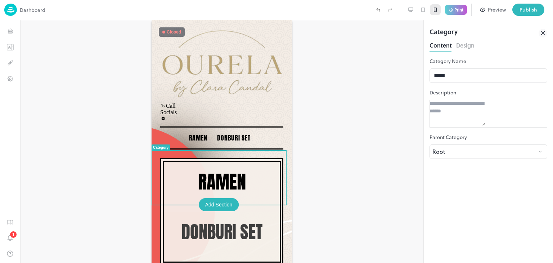
drag, startPoint x: 229, startPoint y: 159, endPoint x: 225, endPoint y: 169, distance: 10.7
click at [225, 169] on div "Ramen" at bounding box center [221, 185] width 123 height 54
click at [225, 170] on p "Ramen" at bounding box center [221, 181] width 99 height 23
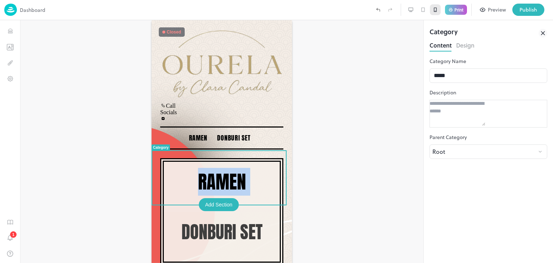
click at [225, 170] on p "Ramen" at bounding box center [221, 181] width 99 height 23
click at [388, 131] on div at bounding box center [221, 141] width 403 height 243
click at [546, 31] on icon at bounding box center [542, 33] width 9 height 9
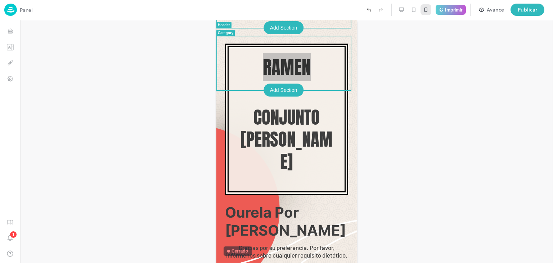
scroll to position [116, 0]
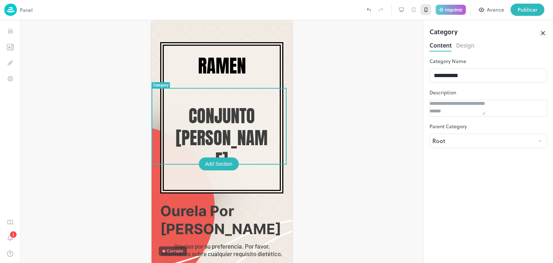
click at [211, 116] on font "Conjunto Don Buri" at bounding box center [222, 137] width 92 height 71
click at [400, 10] on icon at bounding box center [401, 10] width 6 height 6
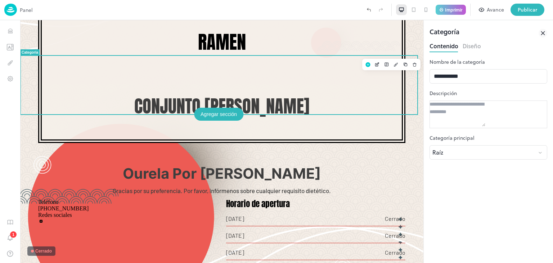
scroll to position [271, 0]
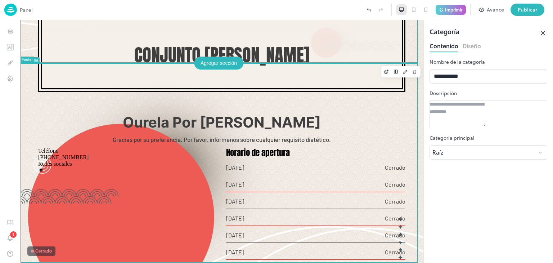
click at [215, 61] on font "Agregar sección" at bounding box center [218, 63] width 36 height 6
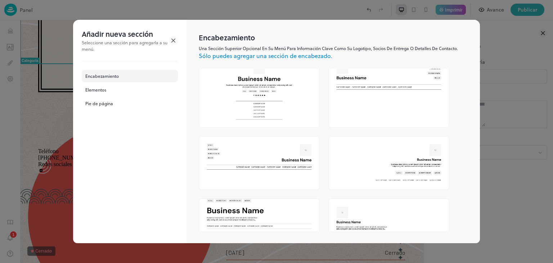
scroll to position [210, 0]
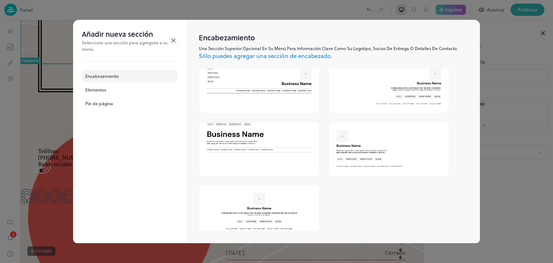
click at [114, 96] on div "Encabezamiento Elementos Pie de página" at bounding box center [130, 89] width 96 height 57
click at [106, 94] on div "Elementos" at bounding box center [130, 90] width 96 height 12
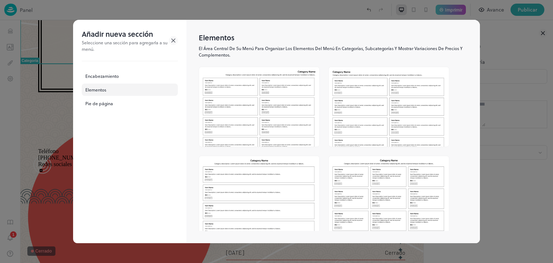
scroll to position [89, 0]
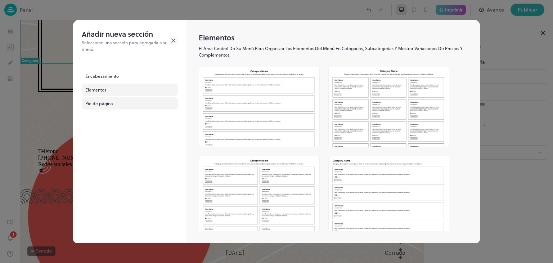
click at [101, 104] on font "Pie de página" at bounding box center [99, 103] width 28 height 6
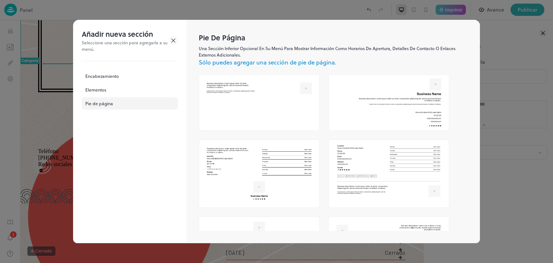
click at [512, 168] on div at bounding box center [276, 131] width 553 height 263
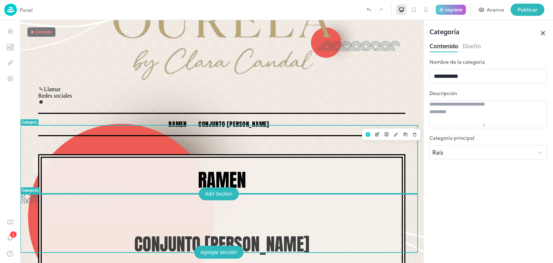
scroll to position [75, 0]
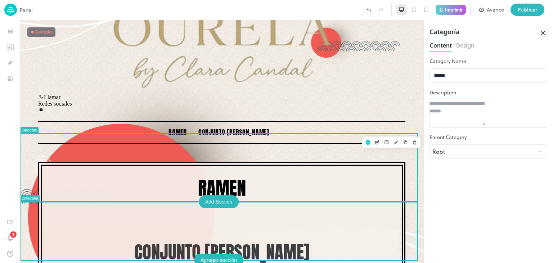
click at [180, 176] on div "Ramen" at bounding box center [222, 194] width 342 height 36
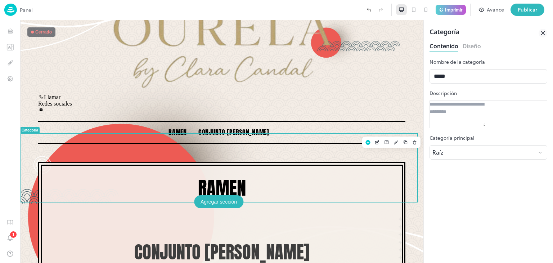
click at [217, 202] on font "Agregar sección" at bounding box center [218, 202] width 36 height 6
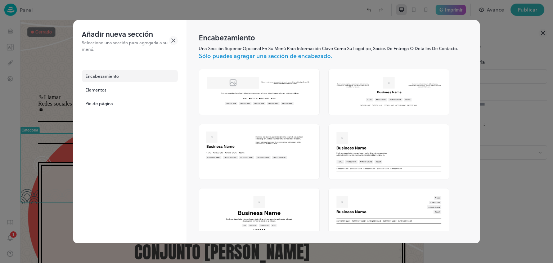
click at [495, 164] on div at bounding box center [276, 131] width 553 height 263
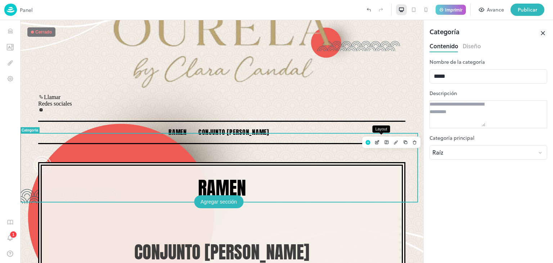
click at [384, 142] on icon "Disposición" at bounding box center [386, 142] width 4 height 4
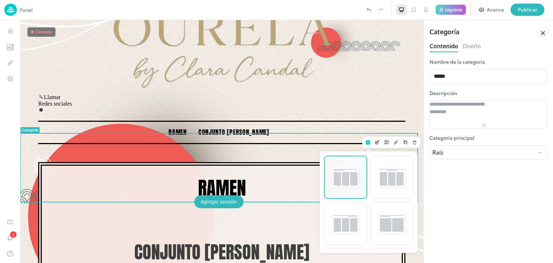
click at [343, 188] on img at bounding box center [345, 177] width 30 height 23
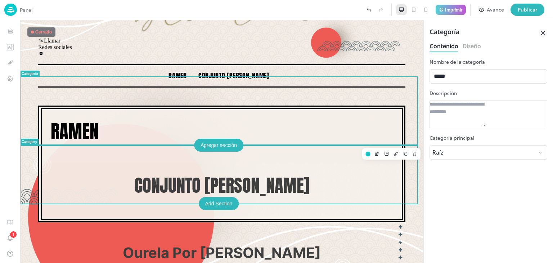
scroll to position [131, 0]
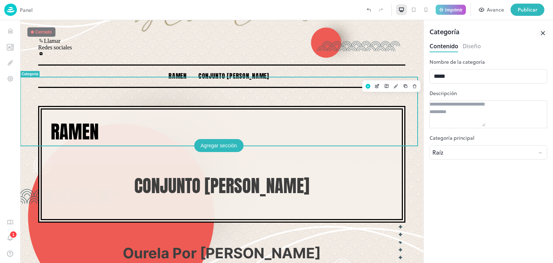
click at [80, 118] on font "Ramen" at bounding box center [75, 132] width 48 height 28
click at [370, 13] on icon "Deshacer (Ctrl + Z)" at bounding box center [368, 9] width 6 height 6
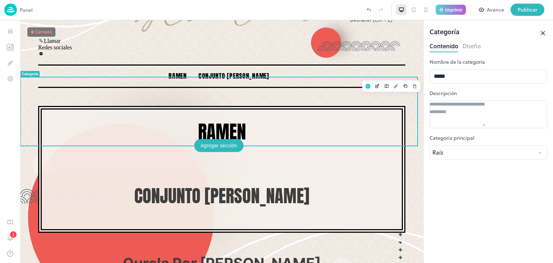
click at [370, 13] on icon "Deshacer (Ctrl + Z)" at bounding box center [368, 9] width 6 height 6
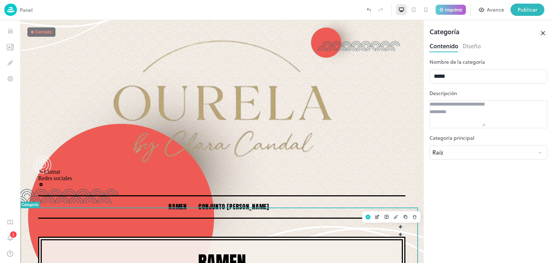
scroll to position [21, 0]
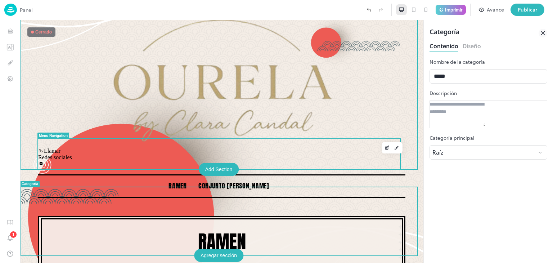
click at [225, 181] on font "Conjunto Don Buri" at bounding box center [233, 186] width 71 height 10
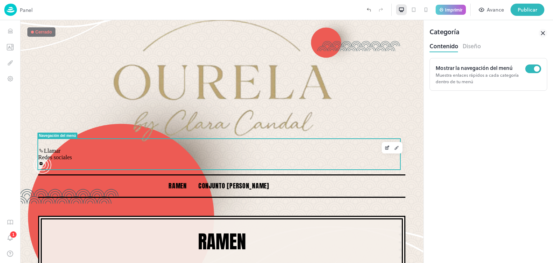
click at [470, 46] on font "Diseño" at bounding box center [471, 46] width 18 height 8
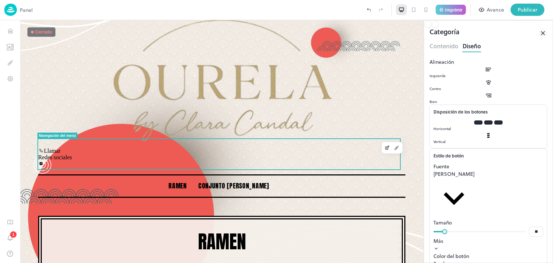
click at [487, 8] on button "Avance" at bounding box center [491, 10] width 33 height 12
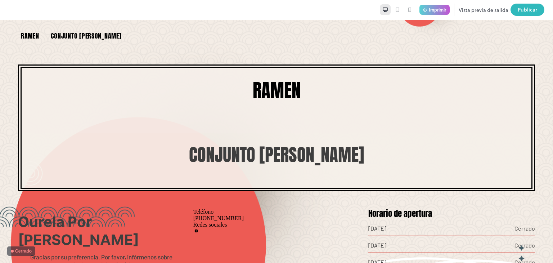
scroll to position [233, 0]
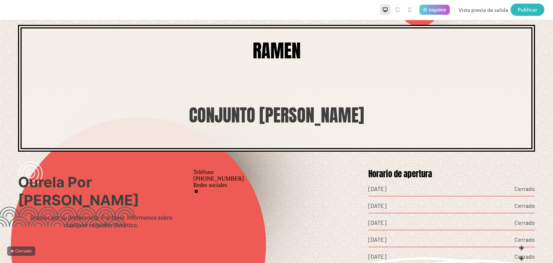
click at [259, 101] on font "Conjunto Don Buri" at bounding box center [276, 114] width 175 height 27
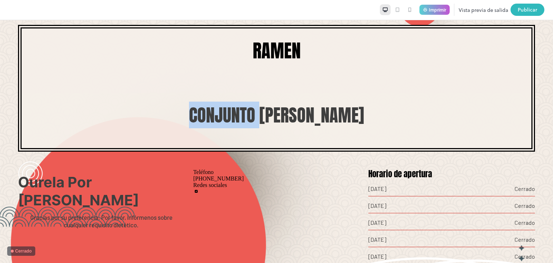
click at [259, 101] on font "Conjunto Don Buri" at bounding box center [276, 114] width 175 height 27
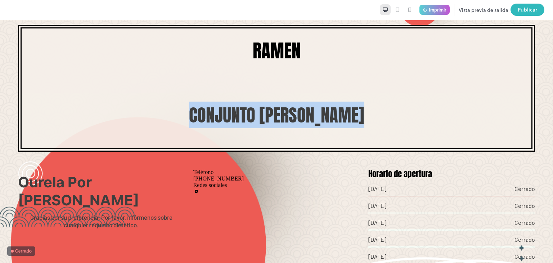
click at [259, 101] on font "Conjunto Don Buri" at bounding box center [276, 114] width 175 height 27
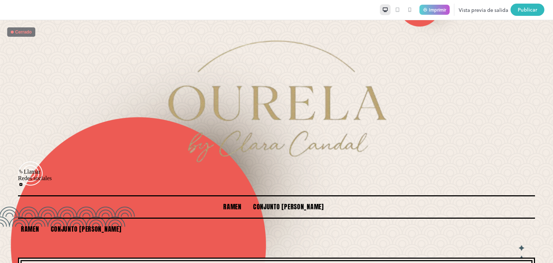
click at [236, 202] on font "Ramen" at bounding box center [232, 207] width 18 height 10
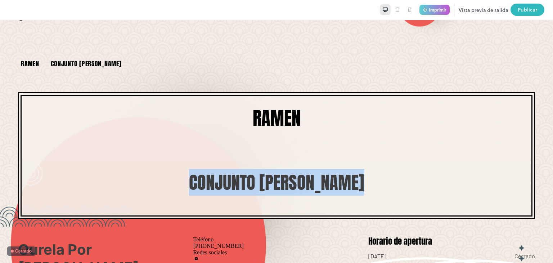
scroll to position [166, 0]
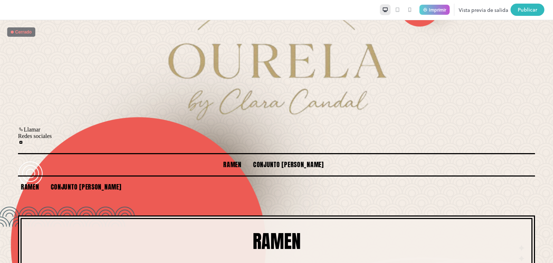
scroll to position [41, 0]
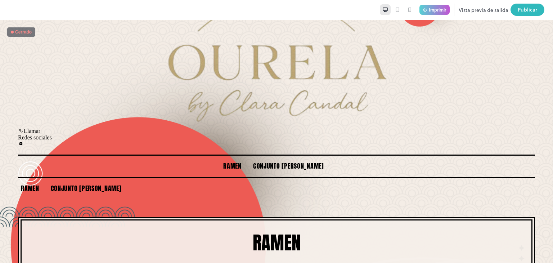
click at [281, 229] on font "Ramen" at bounding box center [277, 243] width 48 height 28
click at [24, 141] on div at bounding box center [276, 144] width 517 height 6
click at [30, 134] on div "Redes sociales" at bounding box center [276, 140] width 517 height 13
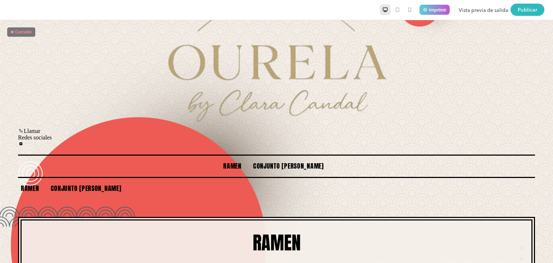
click at [24, 141] on div at bounding box center [276, 144] width 517 height 6
click at [24, 128] on icon at bounding box center [21, 131] width 6 height 6
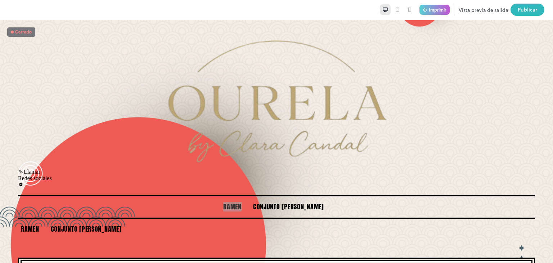
click at [470, 7] on font "Vista previa de salida" at bounding box center [484, 10] width 50 height 8
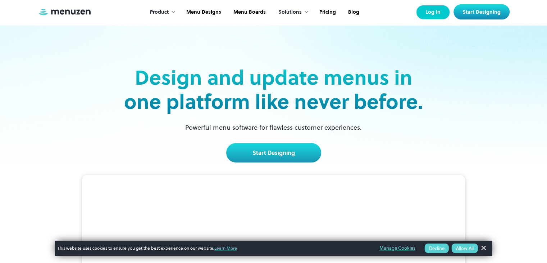
click at [438, 14] on link "Log In" at bounding box center [433, 12] width 34 height 14
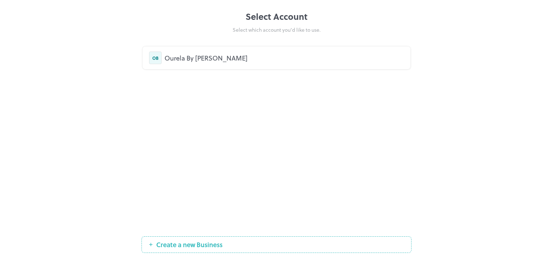
click at [176, 50] on div "OB Ourela By [PERSON_NAME]" at bounding box center [277, 57] width 268 height 23
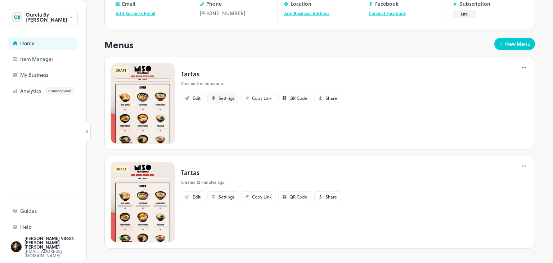
scroll to position [85, 0]
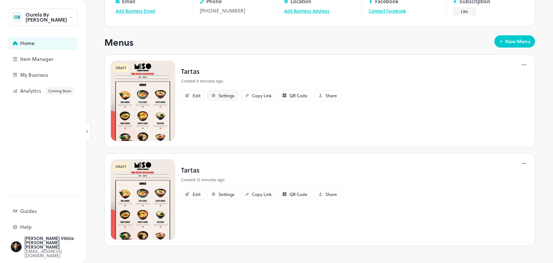
click at [227, 97] on div "Settings" at bounding box center [226, 95] width 16 height 4
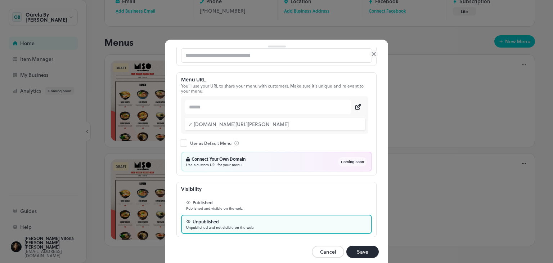
scroll to position [74, 0]
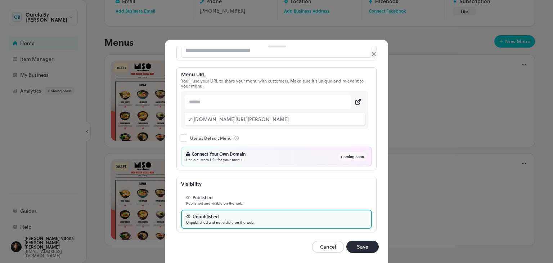
click at [220, 118] on div "[DOMAIN_NAME][URL][PERSON_NAME]" at bounding box center [277, 119] width 167 height 8
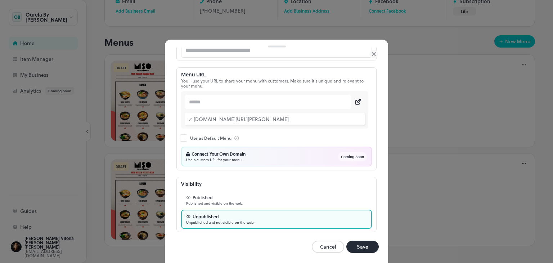
click at [196, 195] on p "Published" at bounding box center [203, 197] width 20 height 6
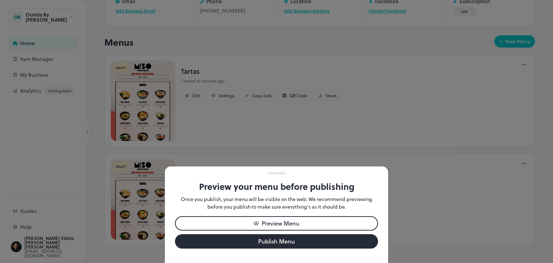
click at [270, 219] on button "Preview Menu" at bounding box center [276, 223] width 203 height 14
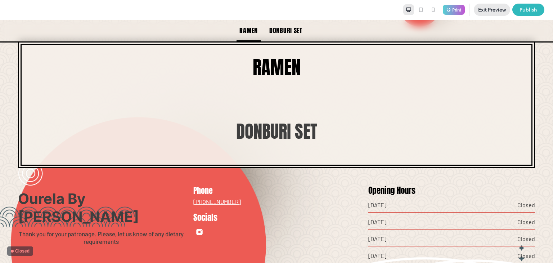
scroll to position [233, 0]
